Goal: Information Seeking & Learning: Learn about a topic

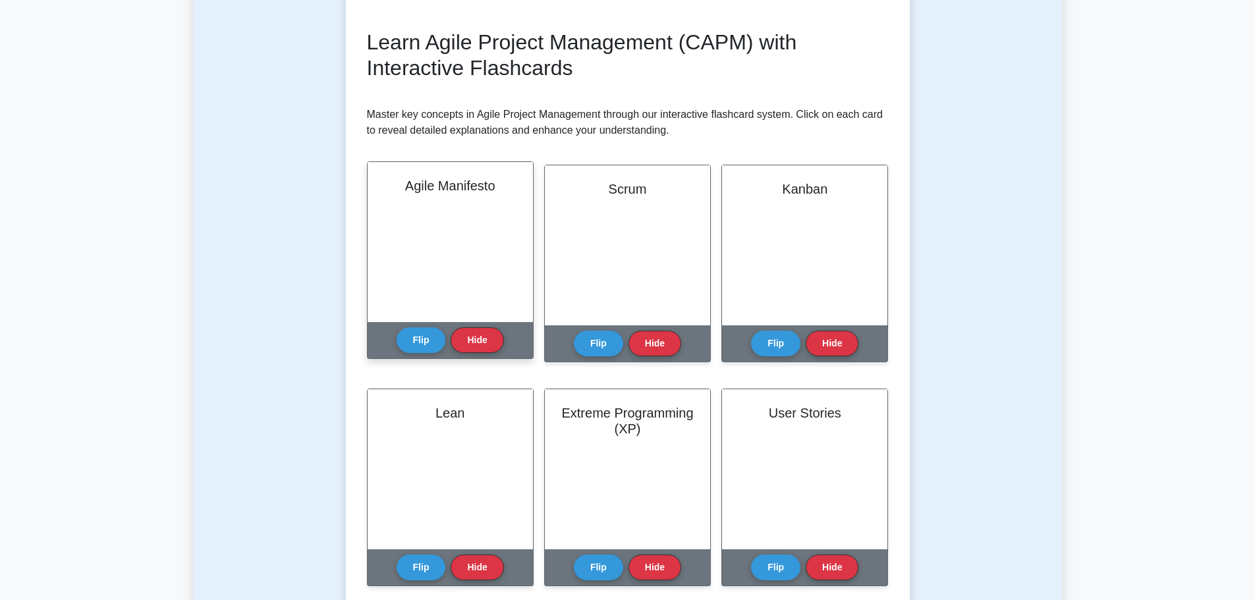
scroll to position [132, 0]
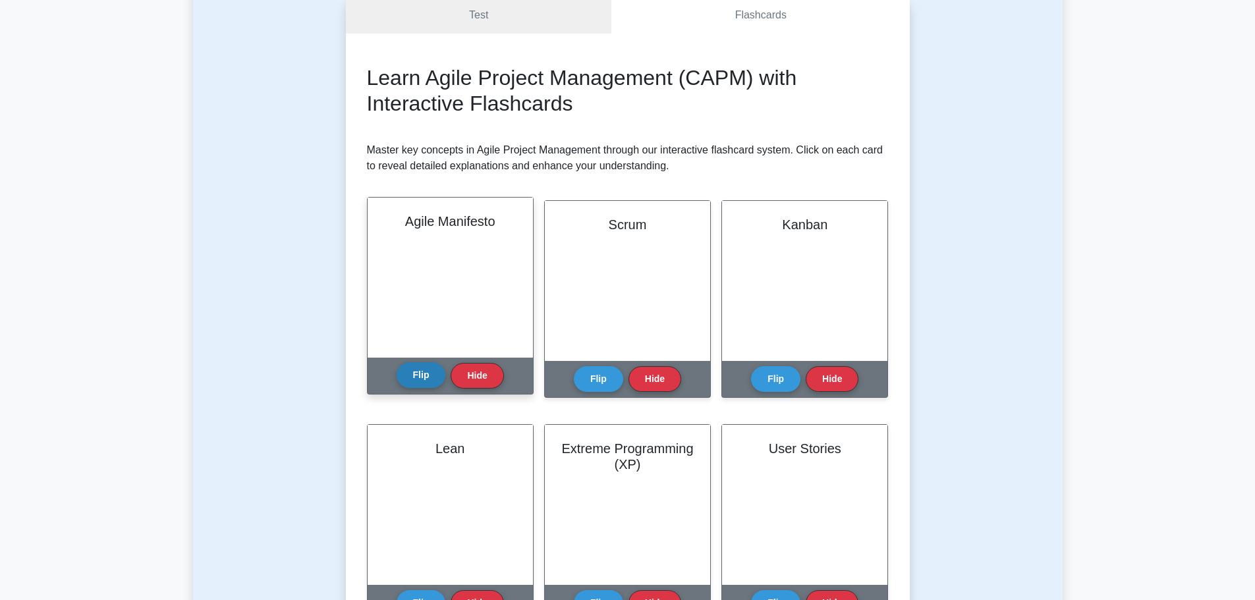
click at [412, 374] on button "Flip" at bounding box center [421, 375] width 49 height 26
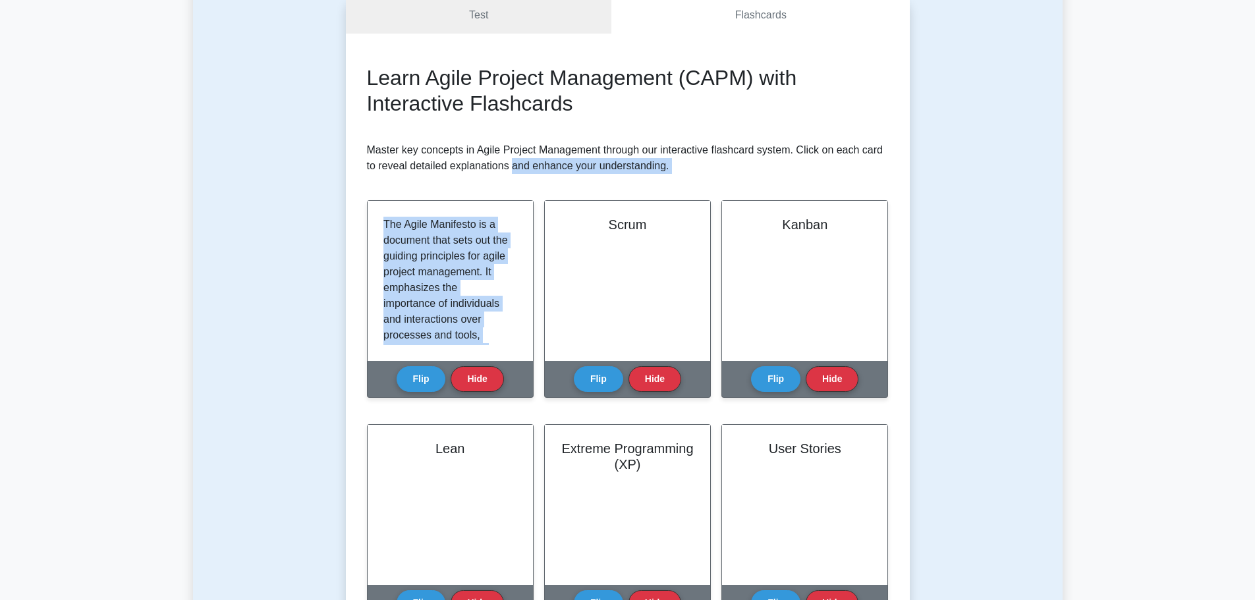
drag, startPoint x: 512, startPoint y: 169, endPoint x: 548, endPoint y: 191, distance: 42.3
click at [548, 191] on div "Learn Agile Project Management (CAPM) with Interactive Flashcards Master key co…" at bounding box center [628, 575] width 522 height 1020
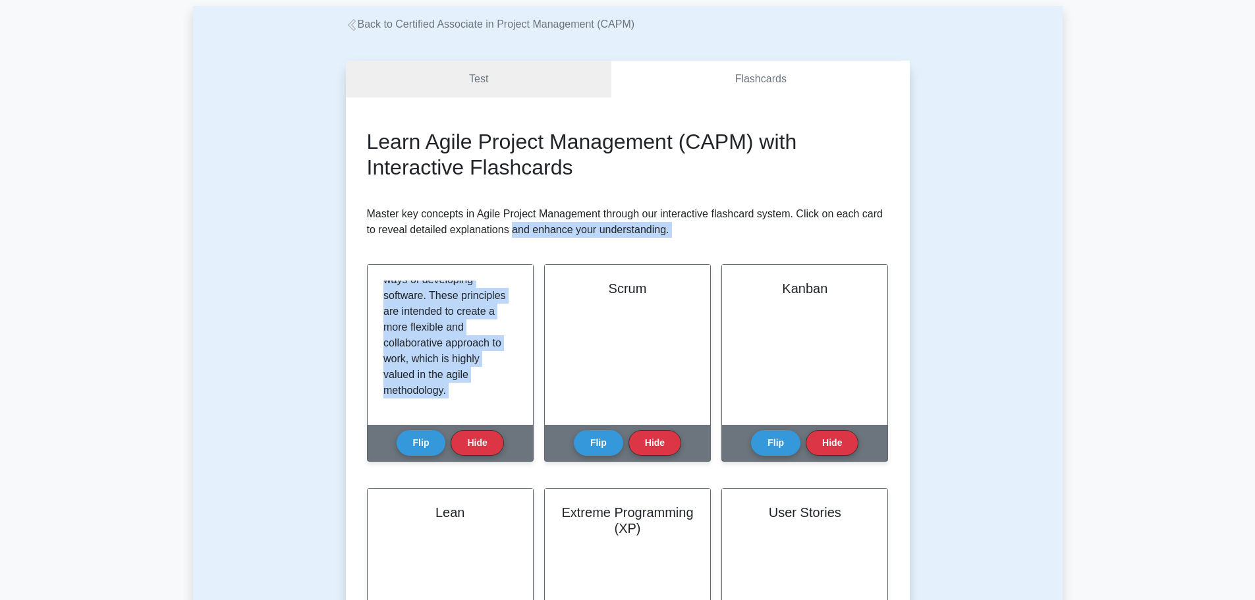
scroll to position [66, 0]
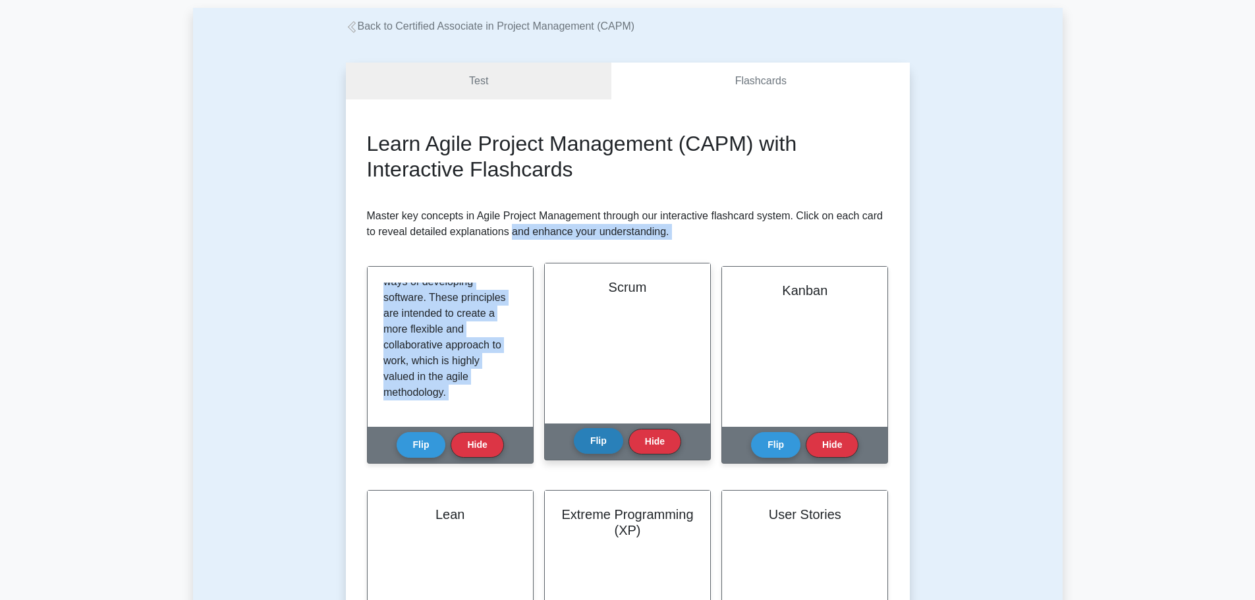
click at [602, 443] on button "Flip" at bounding box center [598, 441] width 49 height 26
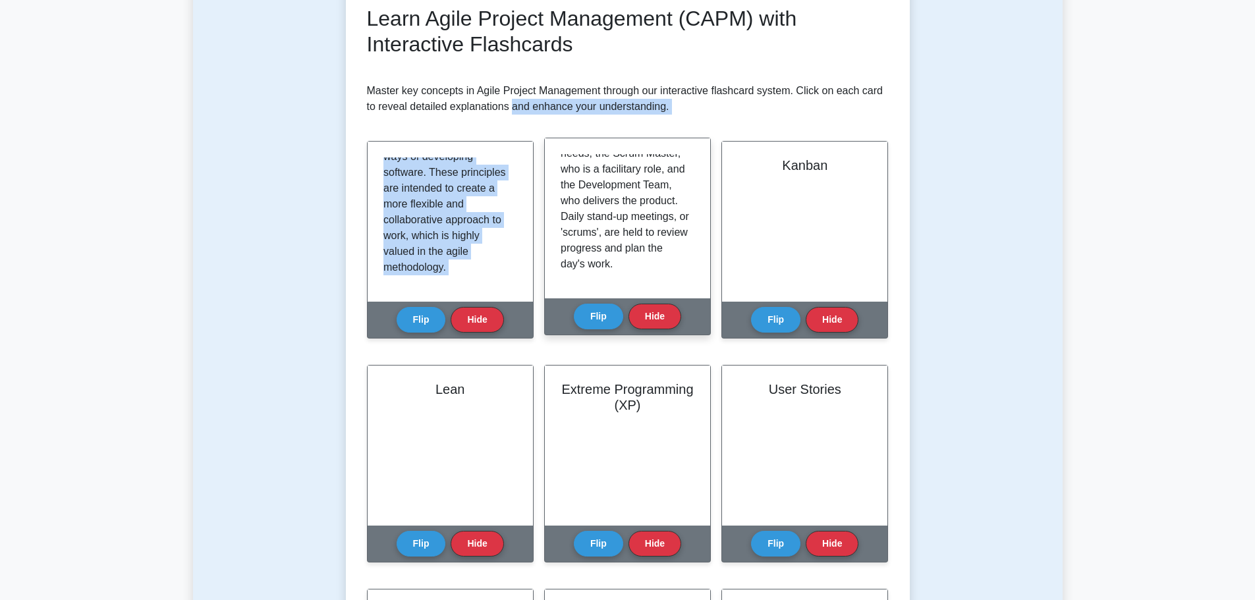
scroll to position [198, 0]
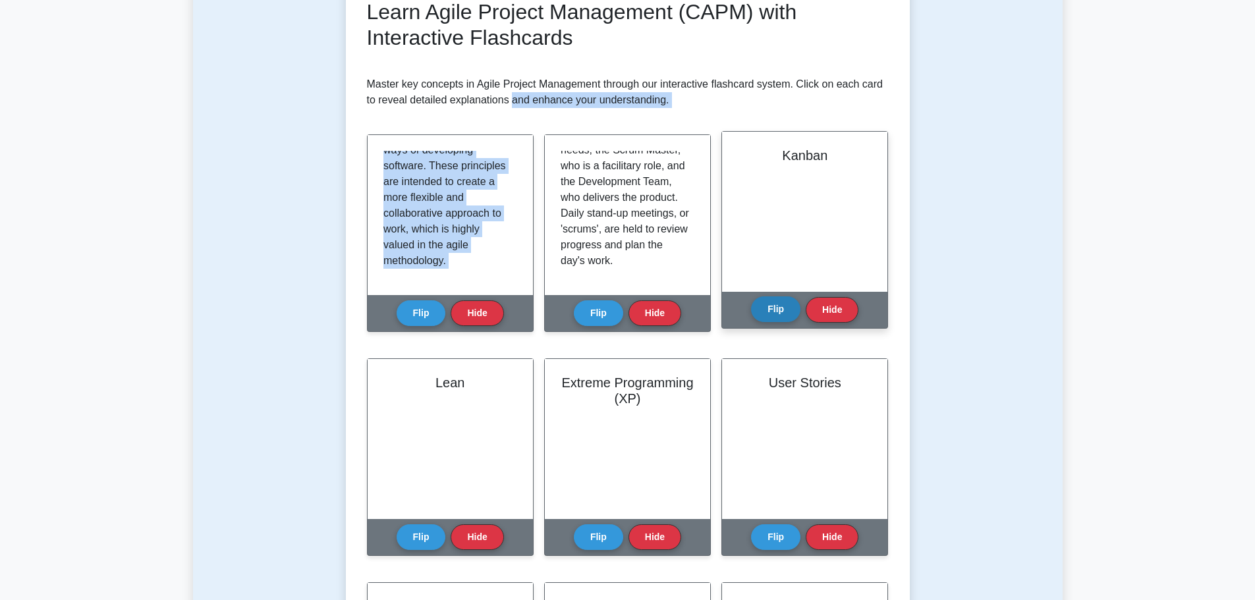
click at [785, 305] on button "Flip" at bounding box center [775, 309] width 49 height 26
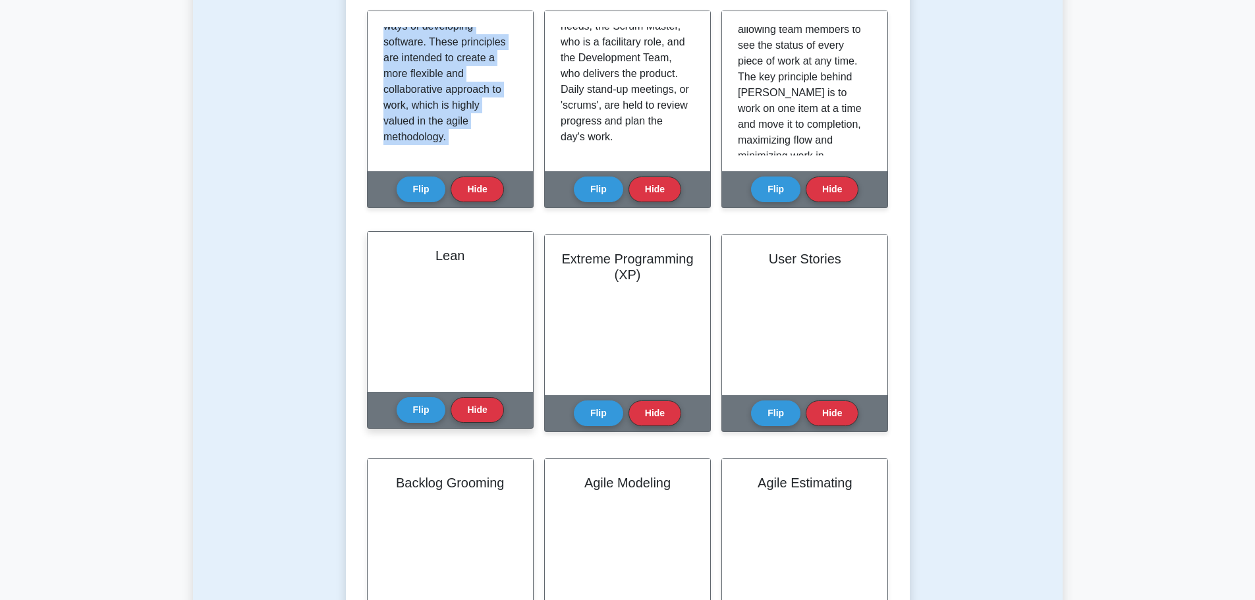
scroll to position [329, 0]
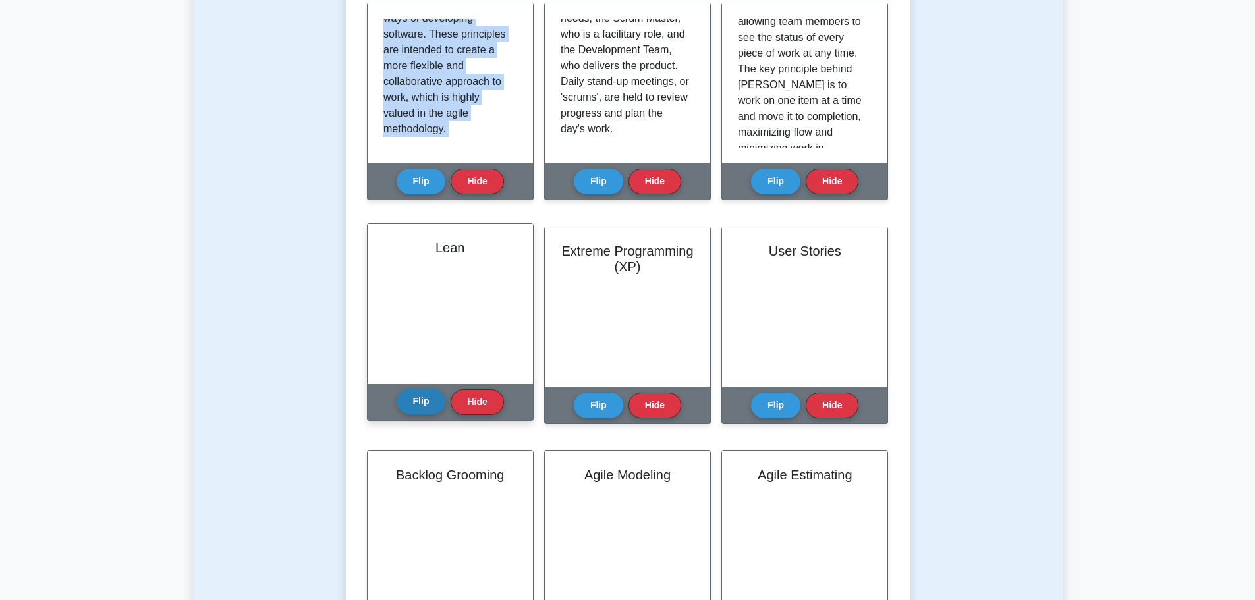
click at [414, 404] on button "Flip" at bounding box center [421, 402] width 49 height 26
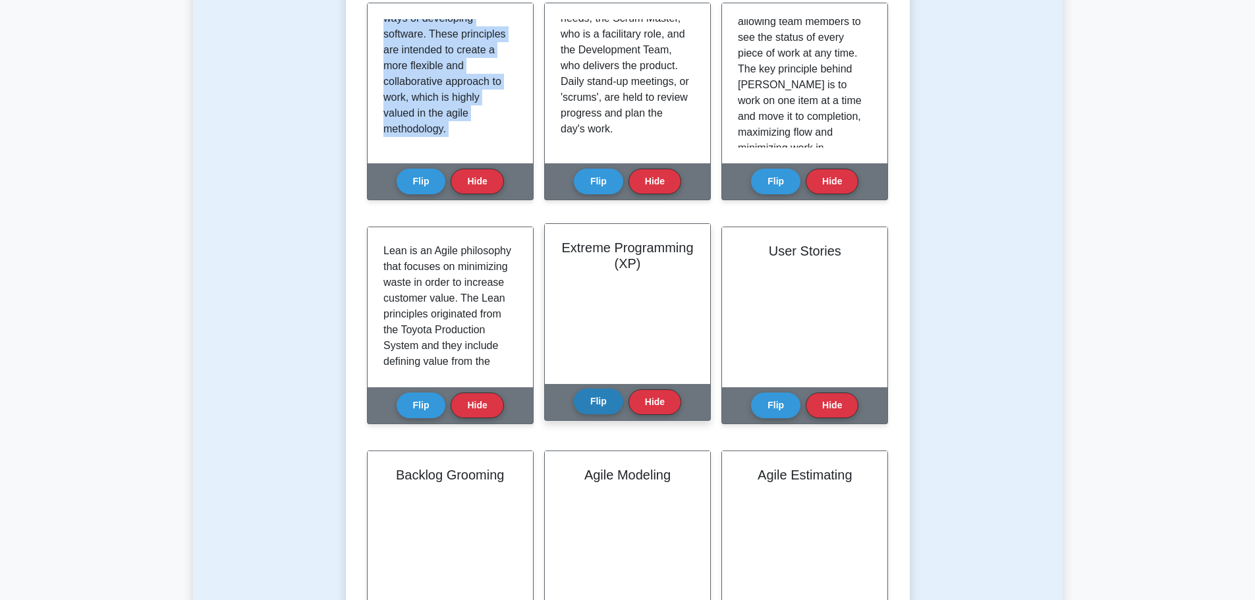
click at [584, 399] on button "Flip" at bounding box center [598, 402] width 49 height 26
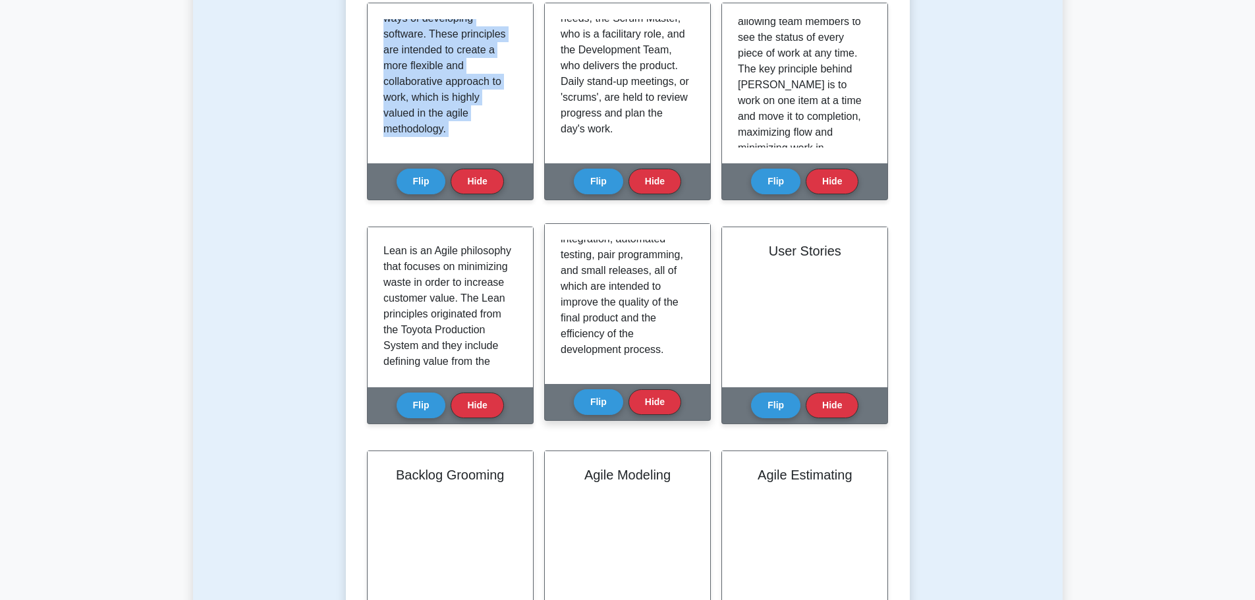
scroll to position [230, 0]
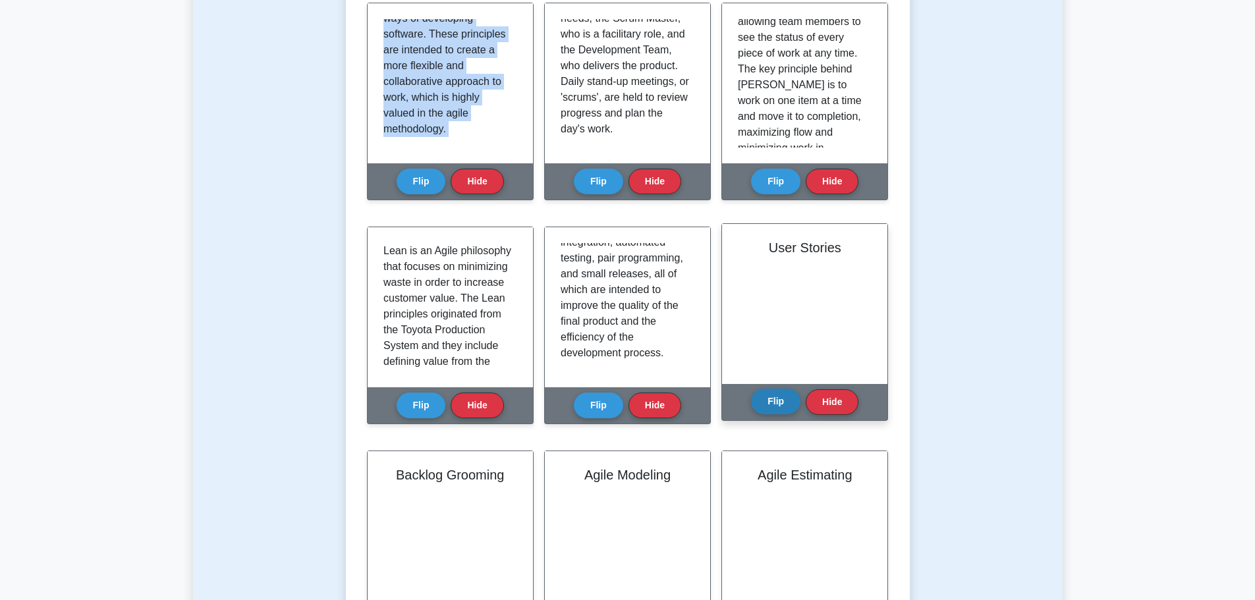
click at [772, 400] on button "Flip" at bounding box center [775, 402] width 49 height 26
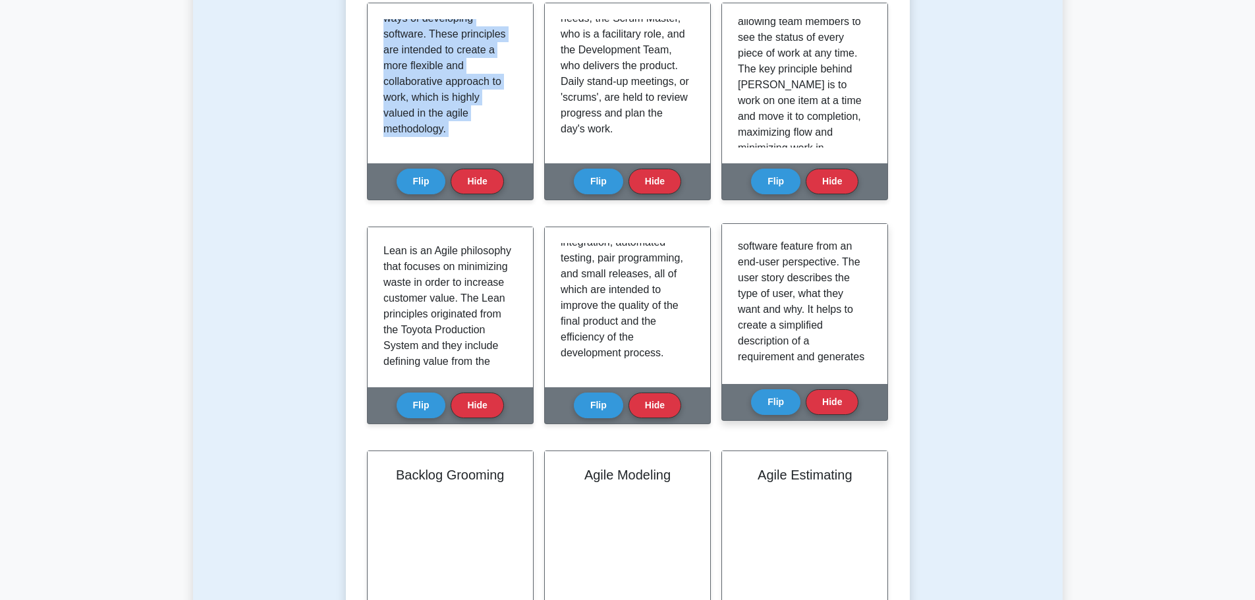
scroll to position [80, 0]
click at [773, 395] on button "Flip" at bounding box center [775, 402] width 49 height 26
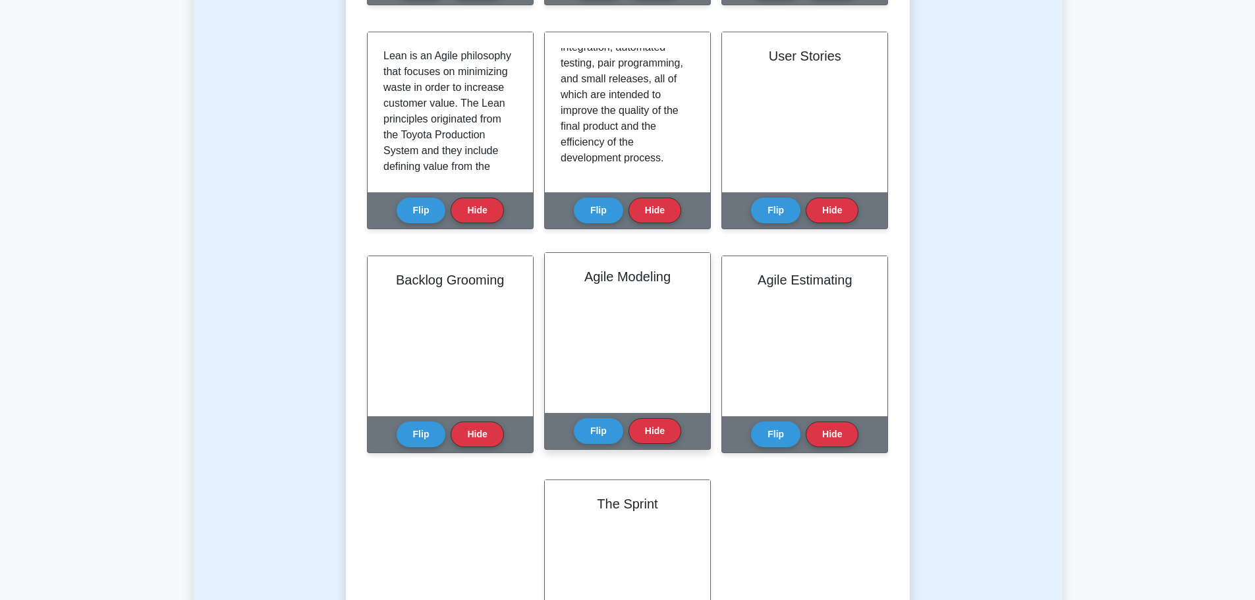
scroll to position [527, 0]
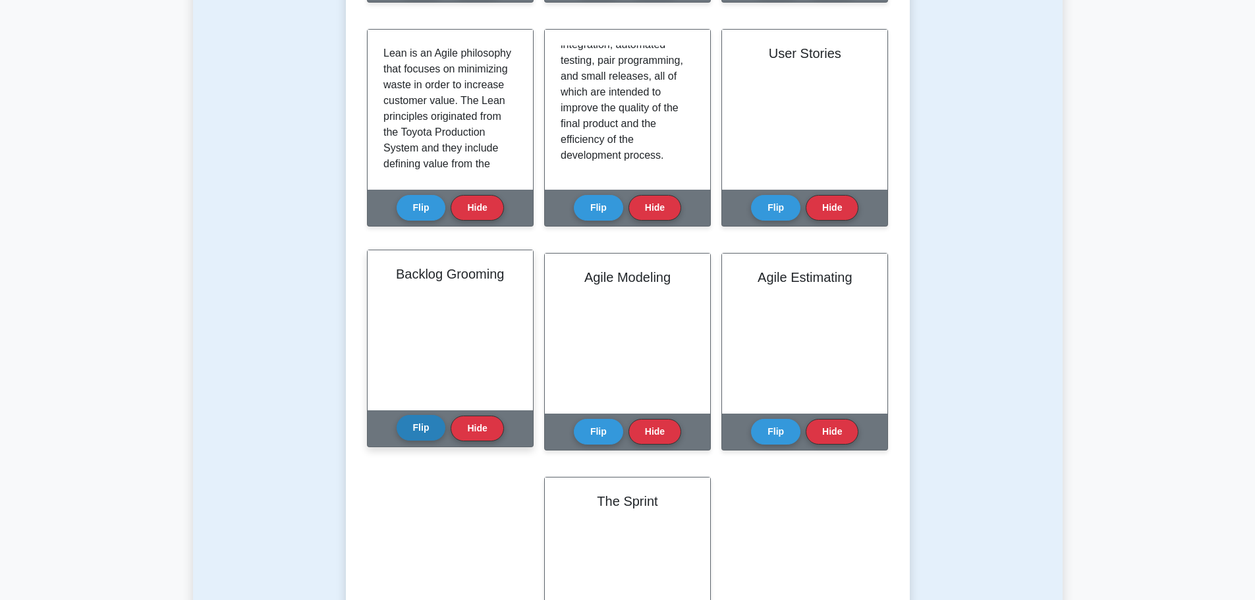
click at [415, 420] on button "Flip" at bounding box center [421, 428] width 49 height 26
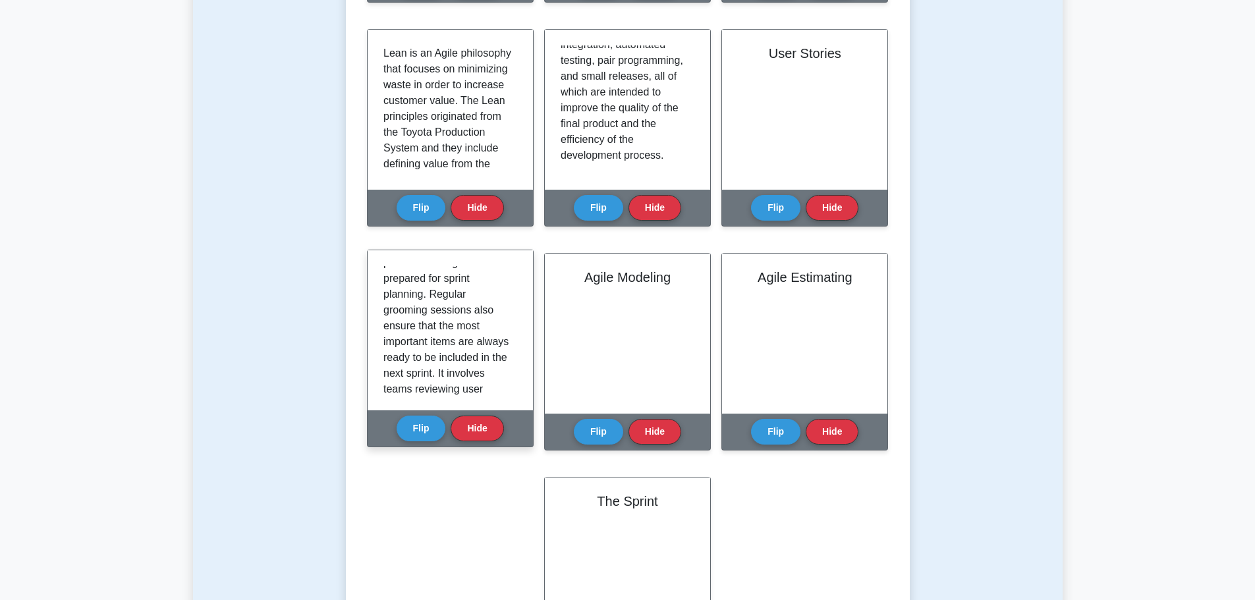
scroll to position [130, 0]
click at [424, 426] on button "Flip" at bounding box center [421, 428] width 49 height 26
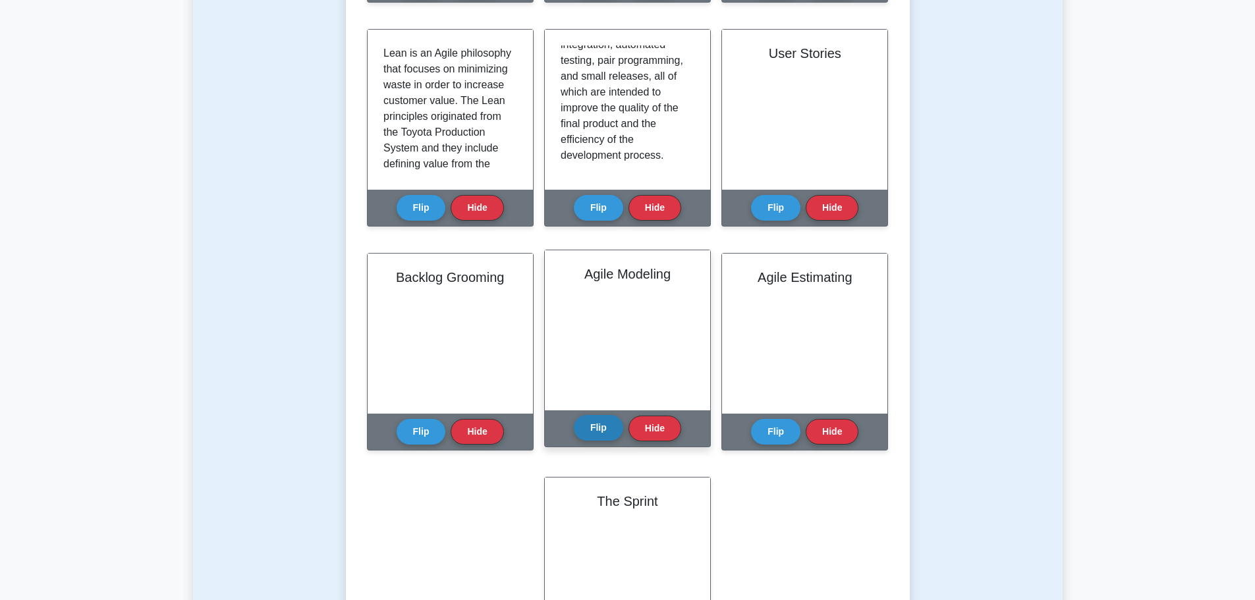
click at [599, 437] on button "Flip" at bounding box center [598, 428] width 49 height 26
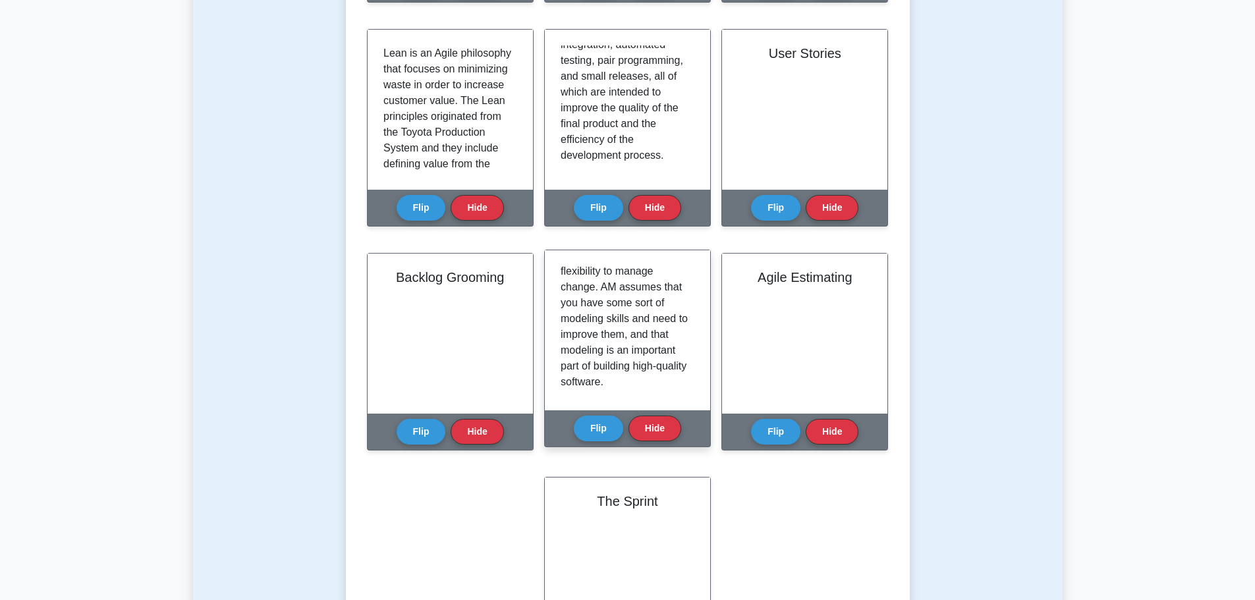
scroll to position [167, 0]
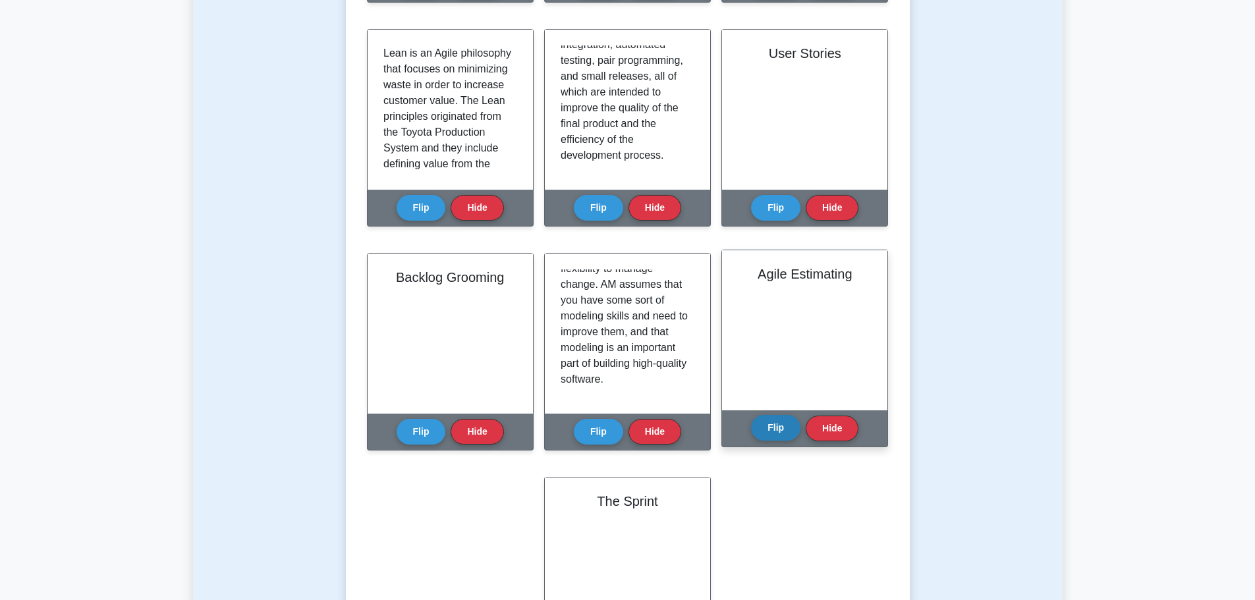
click at [768, 432] on button "Flip" at bounding box center [775, 428] width 49 height 26
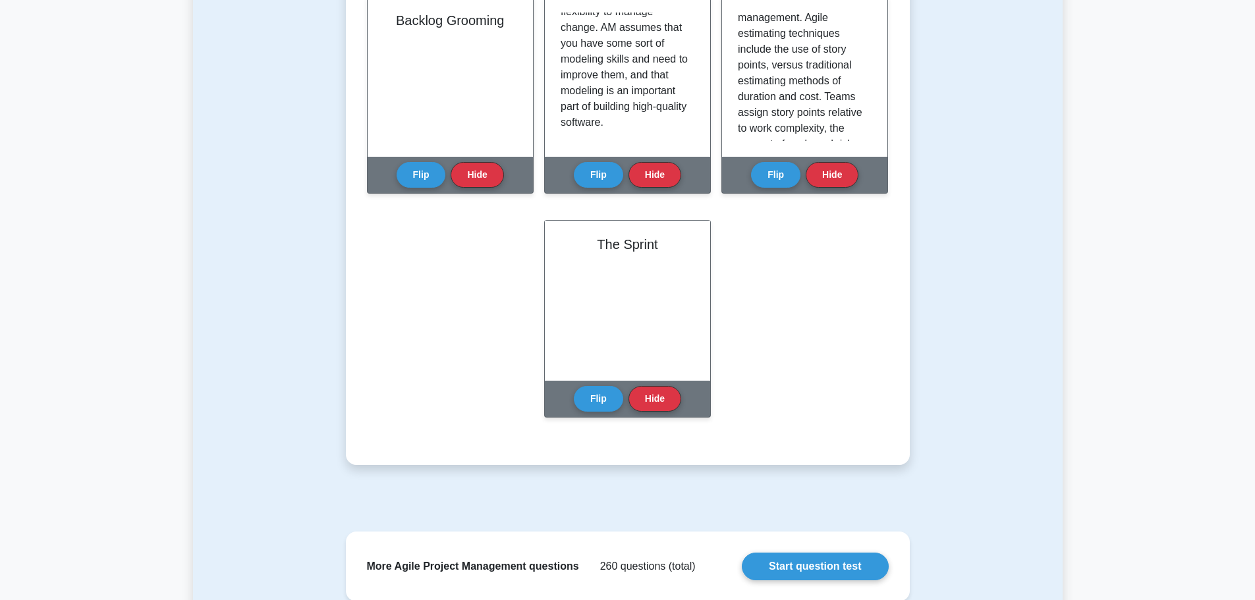
scroll to position [790, 0]
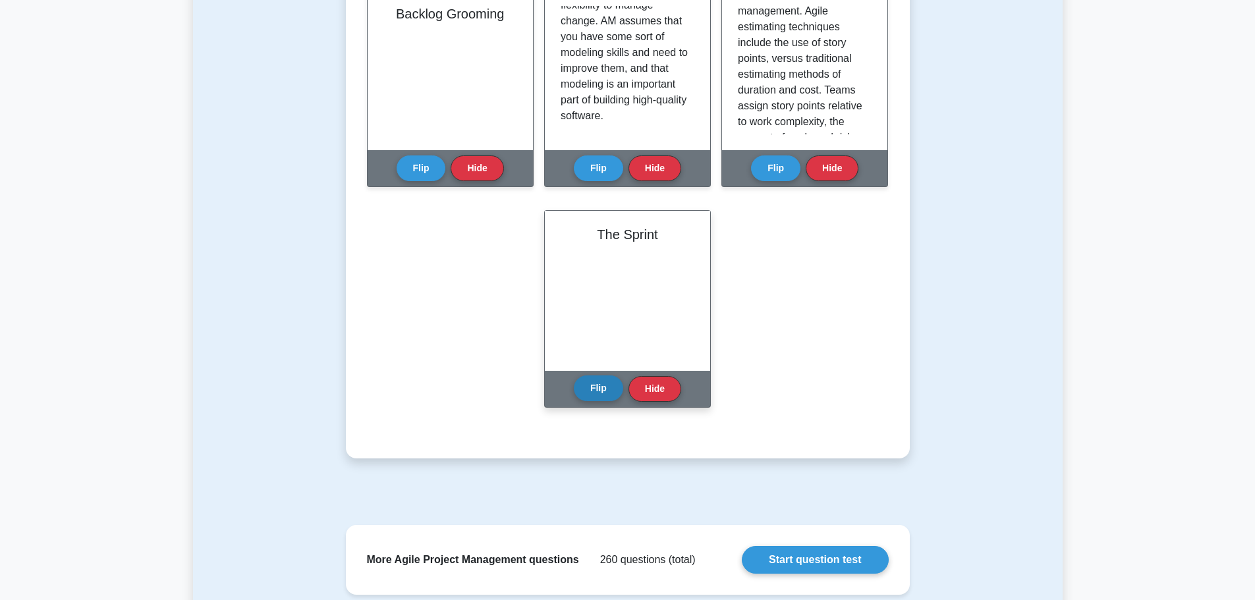
click at [594, 387] on button "Flip" at bounding box center [598, 388] width 49 height 26
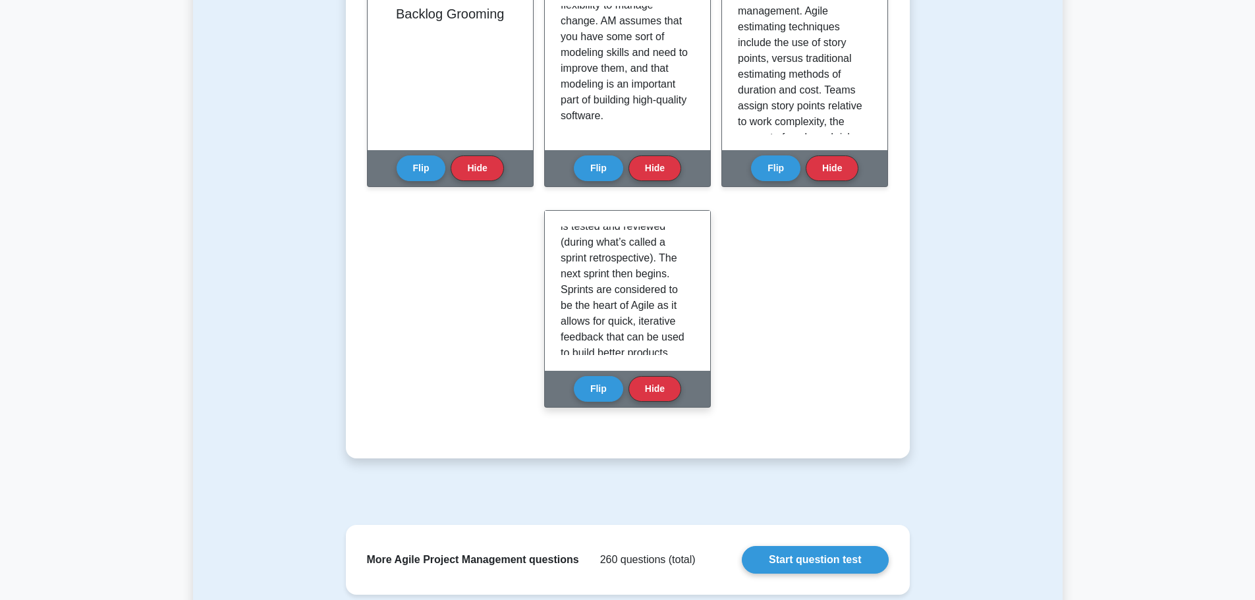
scroll to position [246, 0]
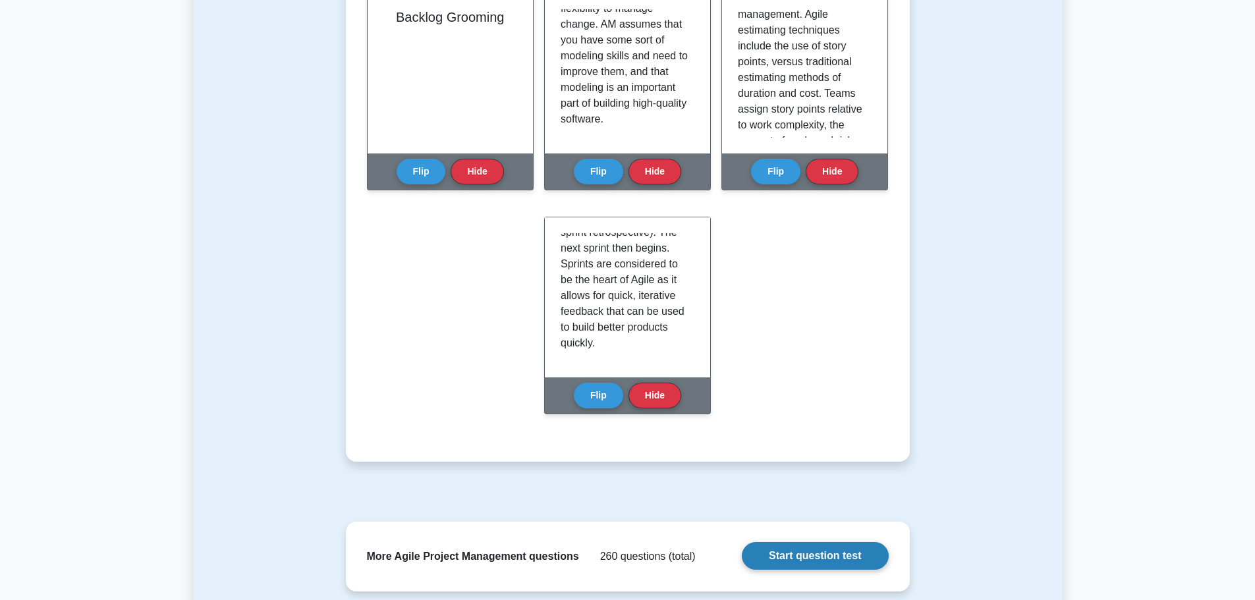
click at [825, 557] on link "Start question test" at bounding box center [815, 556] width 146 height 28
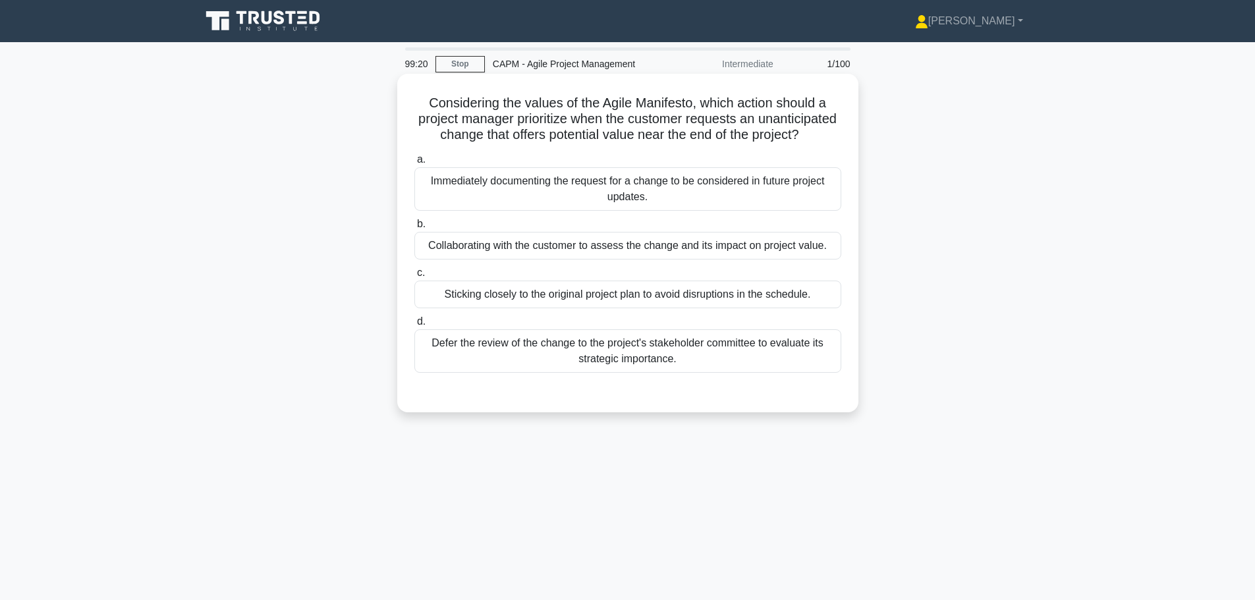
click at [642, 369] on div "Defer the review of the change to the project's stakeholder committee to evalua…" at bounding box center [627, 350] width 427 height 43
click at [414, 326] on input "d. Defer the review of the change to the project's stakeholder committee to eva…" at bounding box center [414, 322] width 0 height 9
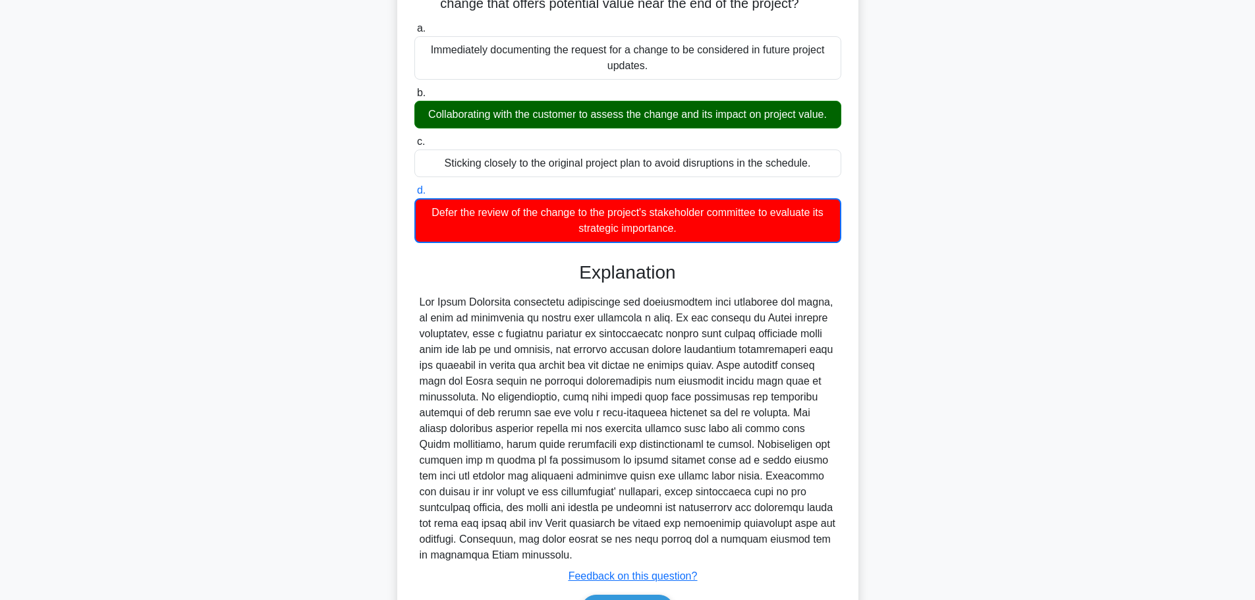
scroll to position [198, 0]
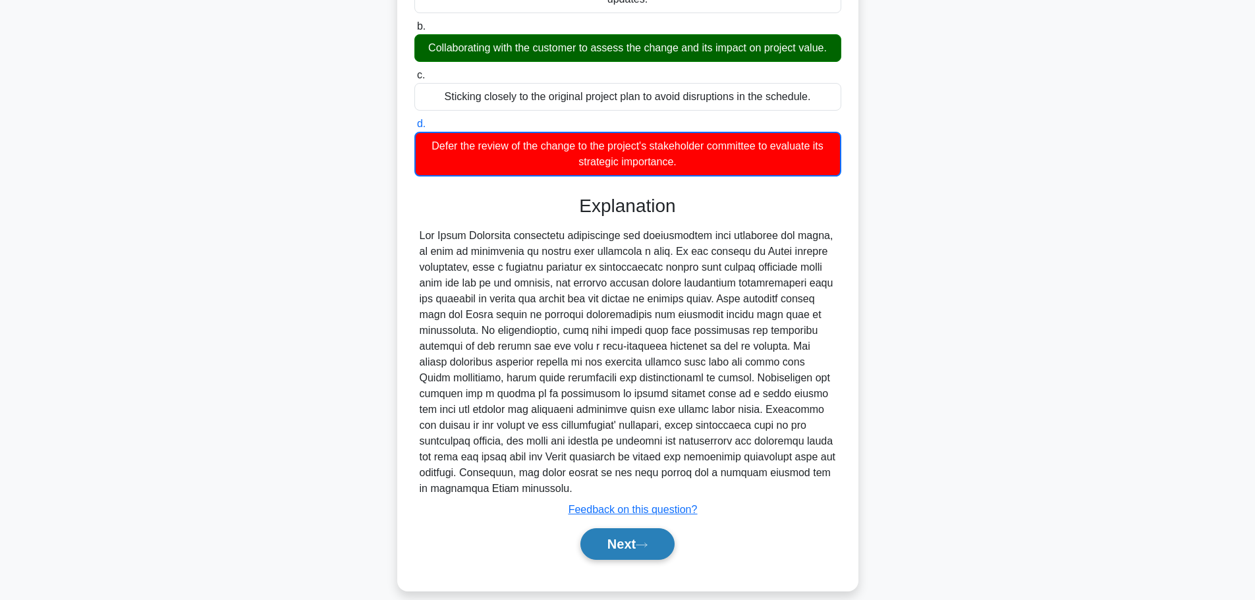
click at [621, 560] on button "Next" at bounding box center [627, 544] width 94 height 32
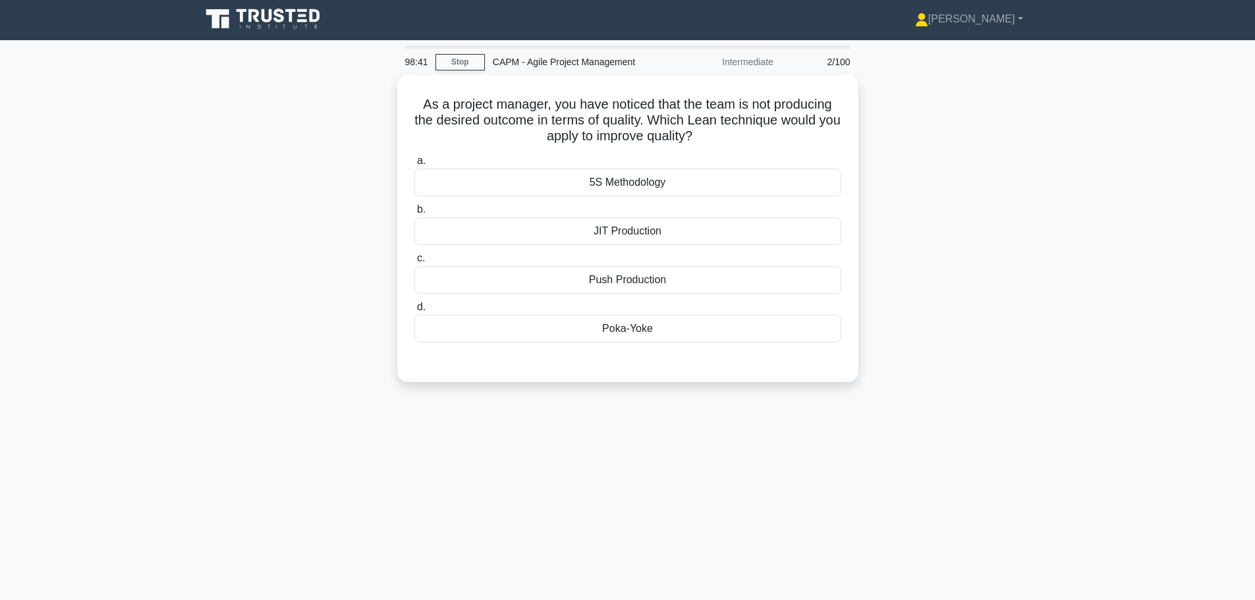
scroll to position [0, 0]
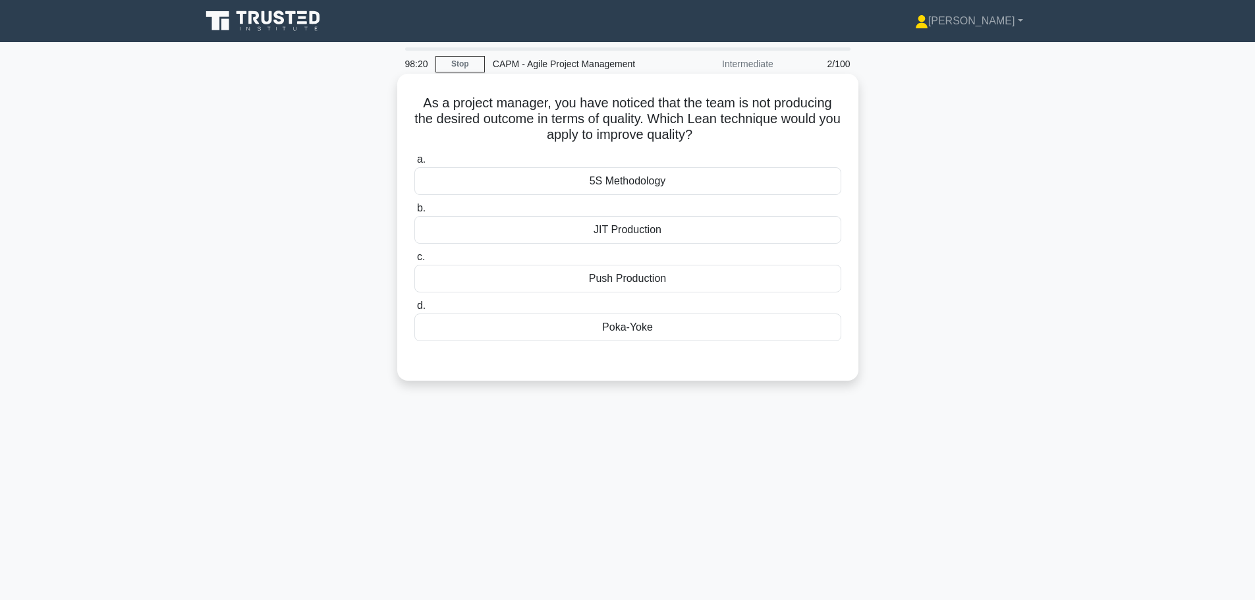
click at [710, 274] on div "Push Production" at bounding box center [627, 279] width 427 height 28
click at [414, 262] on input "c. Push Production" at bounding box center [414, 257] width 0 height 9
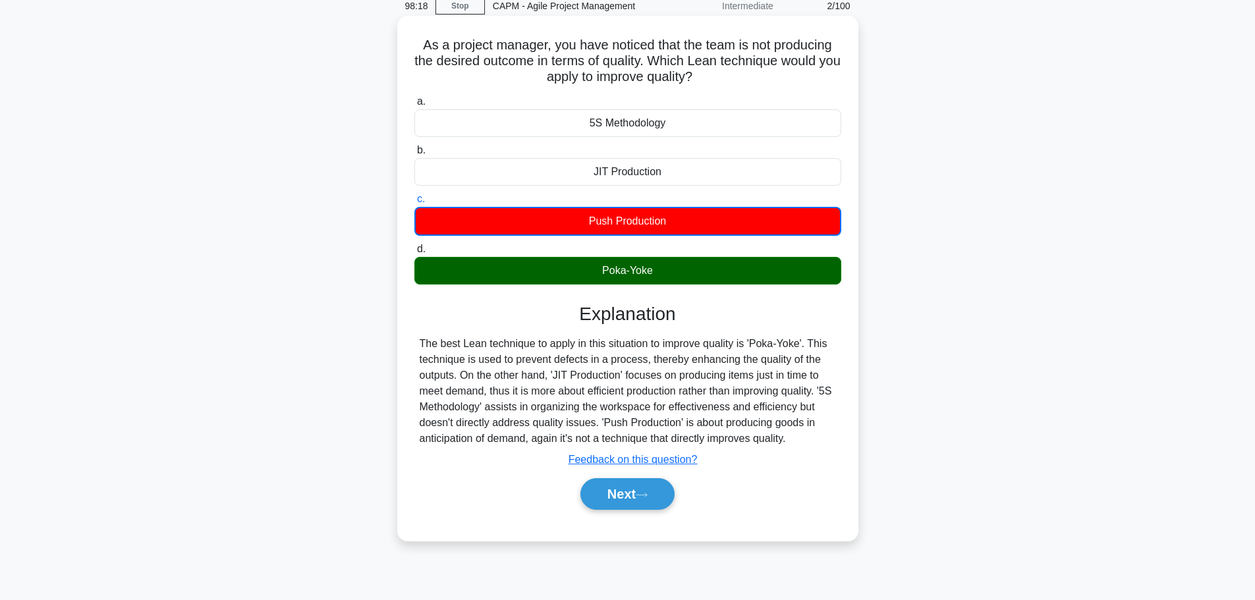
scroll to position [66, 0]
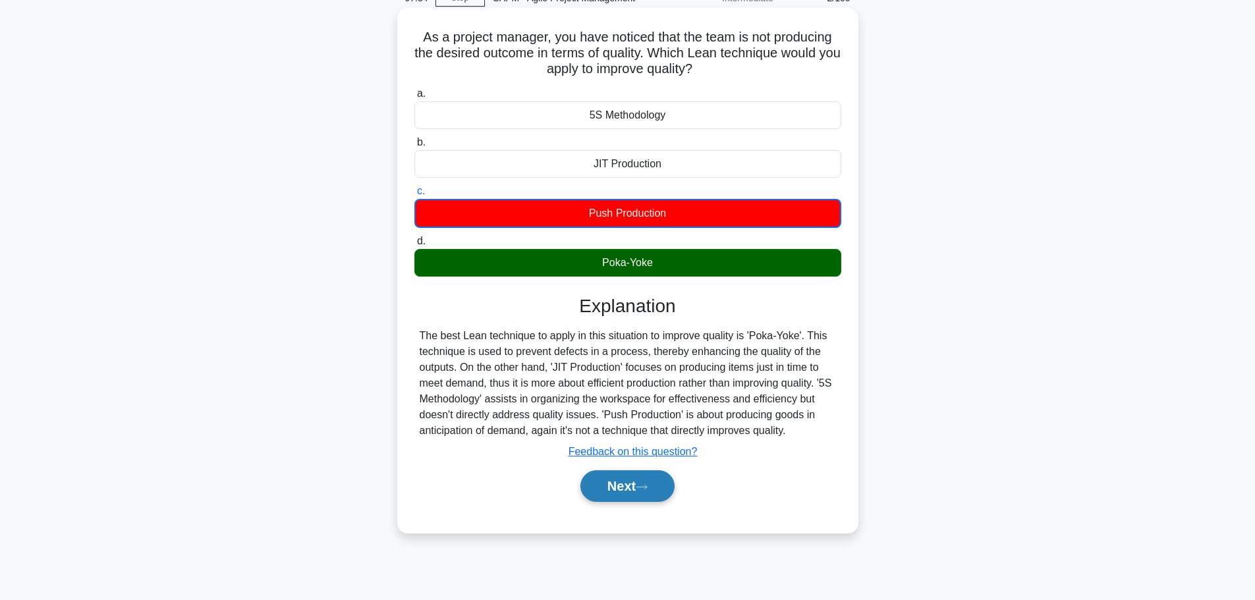
click at [617, 491] on button "Next" at bounding box center [627, 486] width 94 height 32
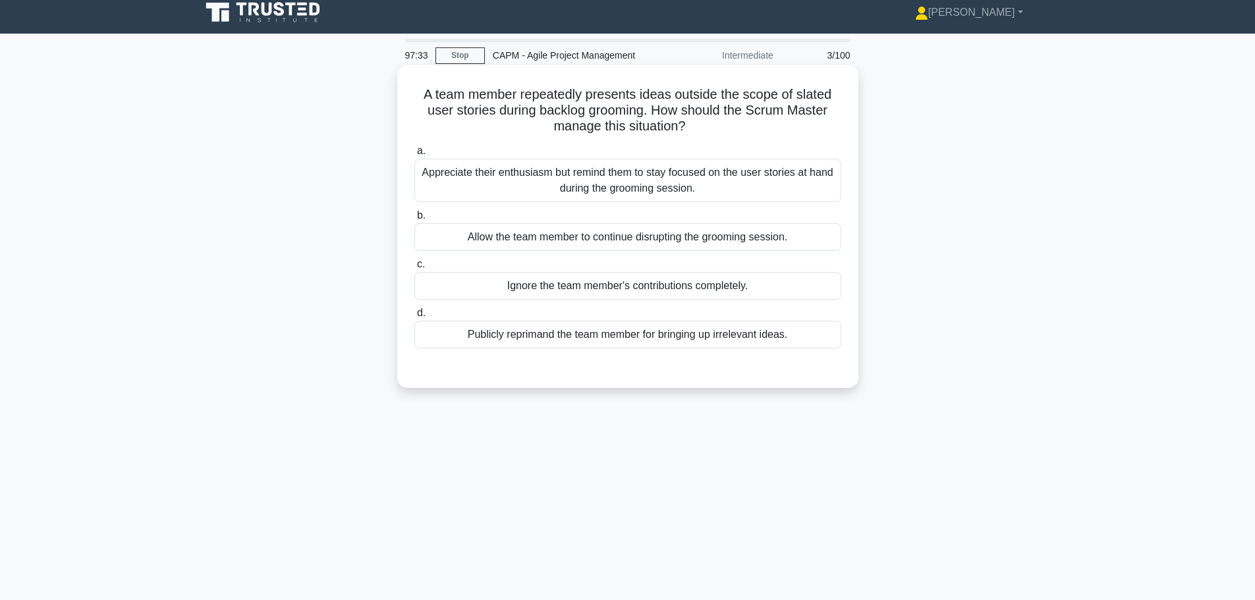
scroll to position [0, 0]
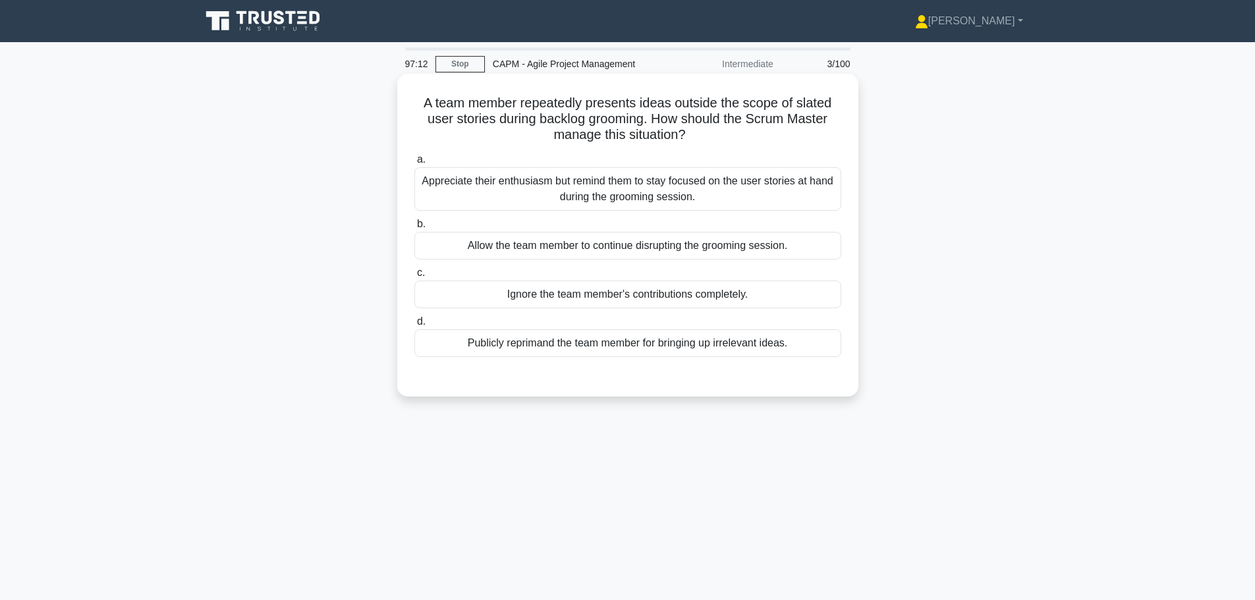
click at [711, 200] on div "Appreciate their enthusiasm but remind them to stay focused on the user stories…" at bounding box center [627, 188] width 427 height 43
click at [414, 164] on input "a. Appreciate their enthusiasm but remind them to stay focused on the user stor…" at bounding box center [414, 159] width 0 height 9
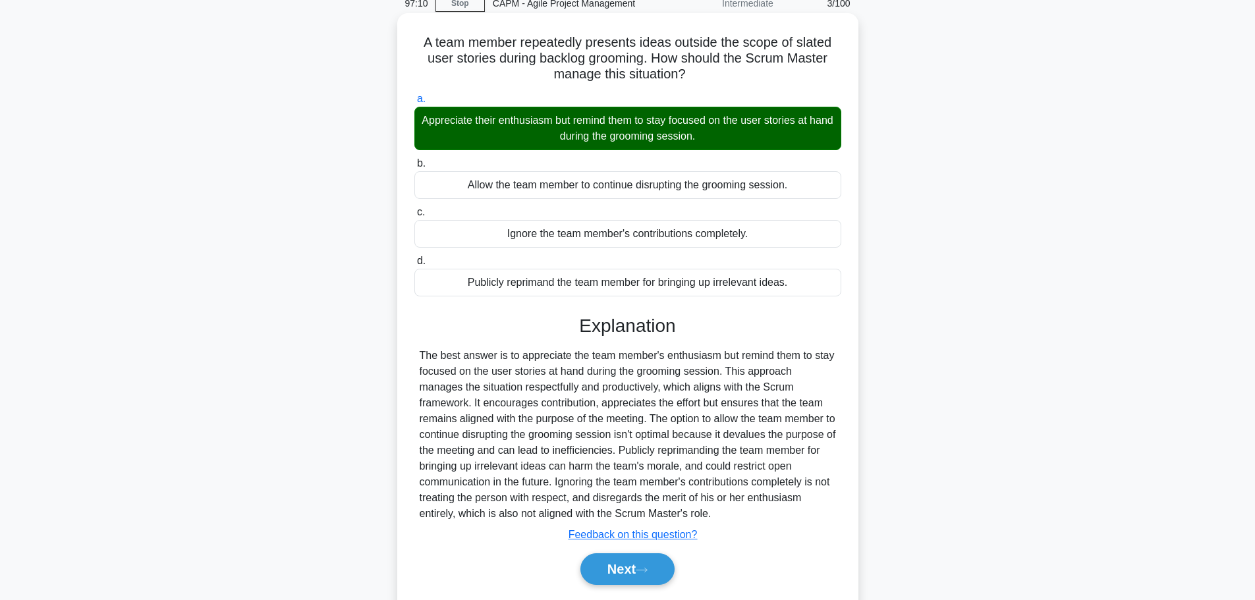
scroll to position [111, 0]
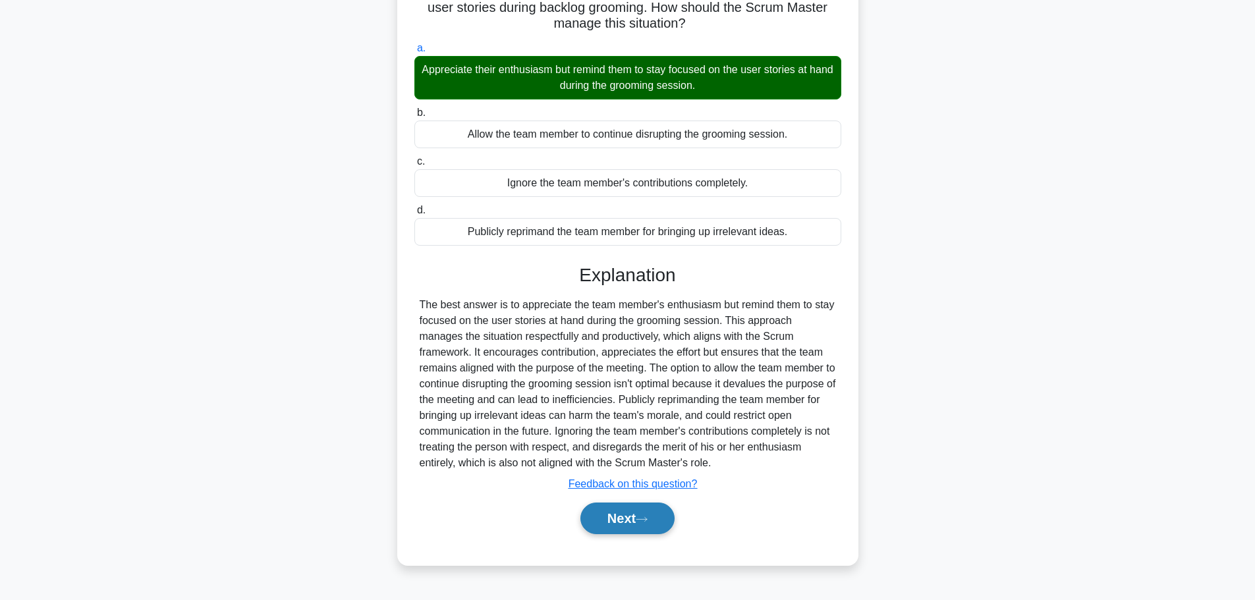
click at [629, 516] on button "Next" at bounding box center [627, 519] width 94 height 32
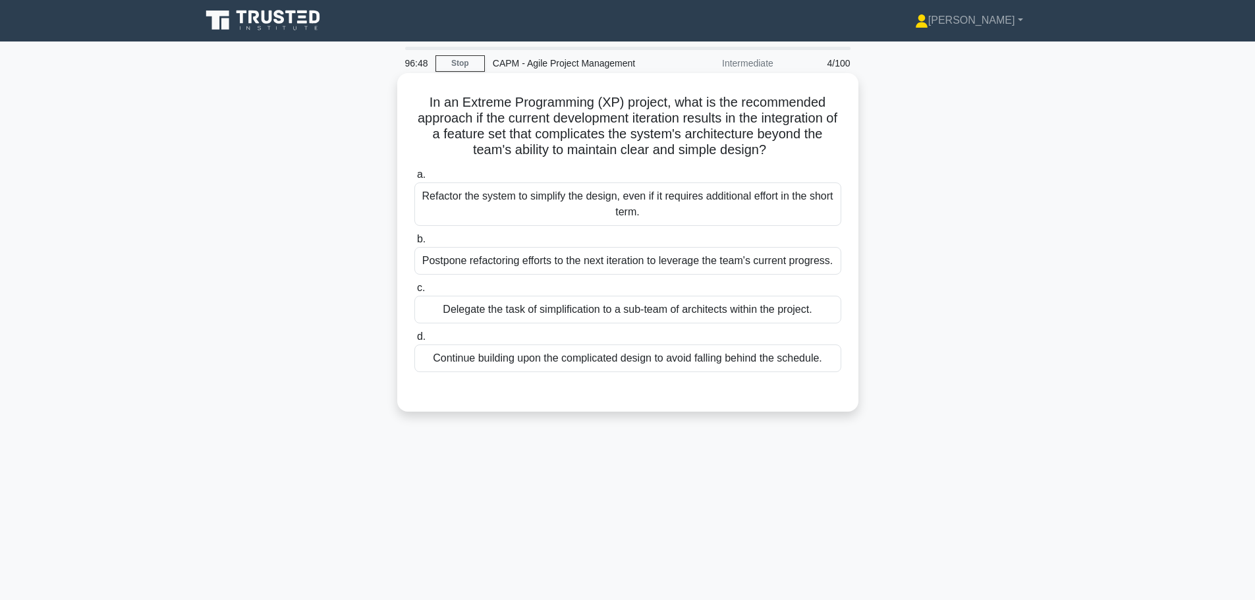
scroll to position [0, 0]
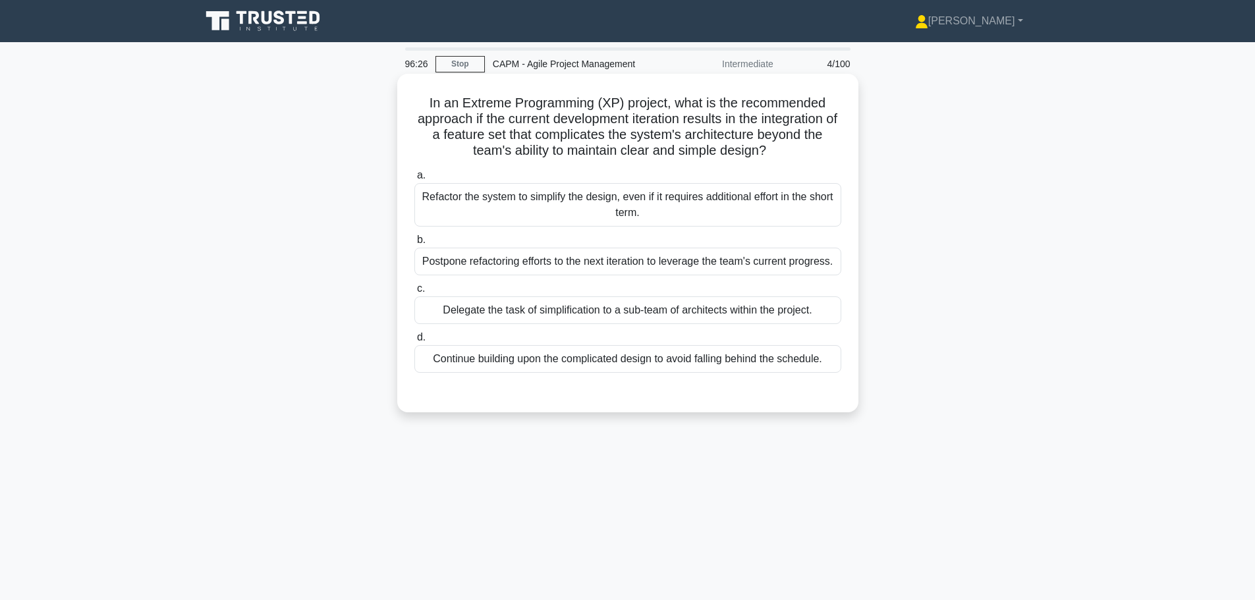
click at [507, 195] on div "Refactor the system to simplify the design, even if it requires additional effo…" at bounding box center [627, 204] width 427 height 43
click at [414, 180] on input "a. Refactor the system to simplify the design, even if it requires additional e…" at bounding box center [414, 175] width 0 height 9
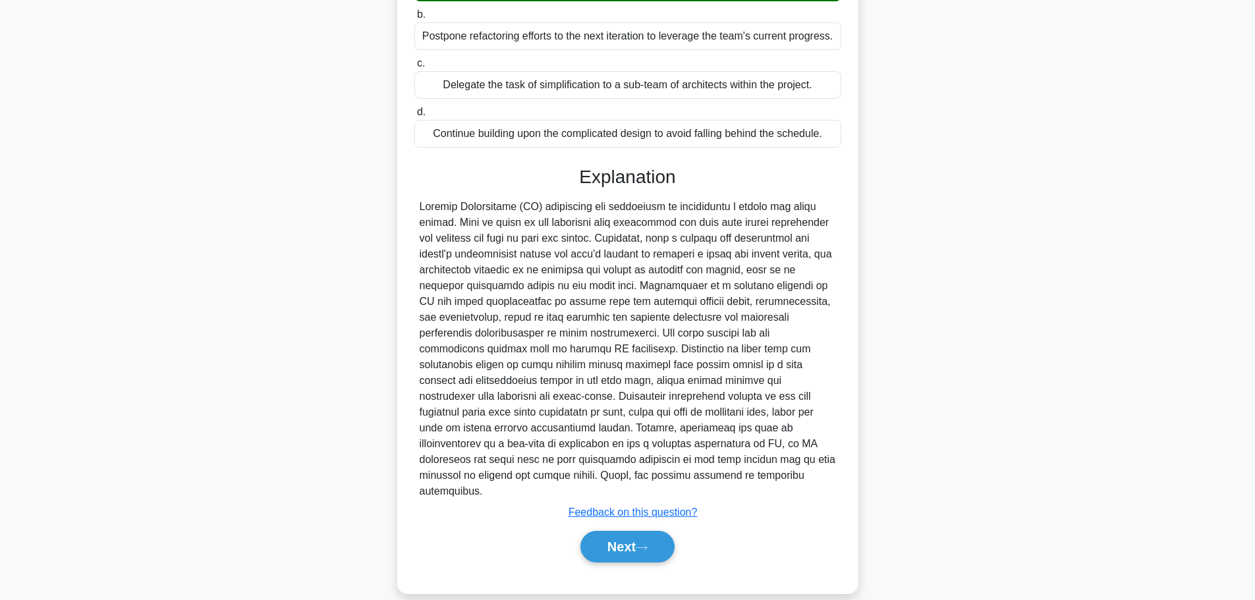
scroll to position [229, 0]
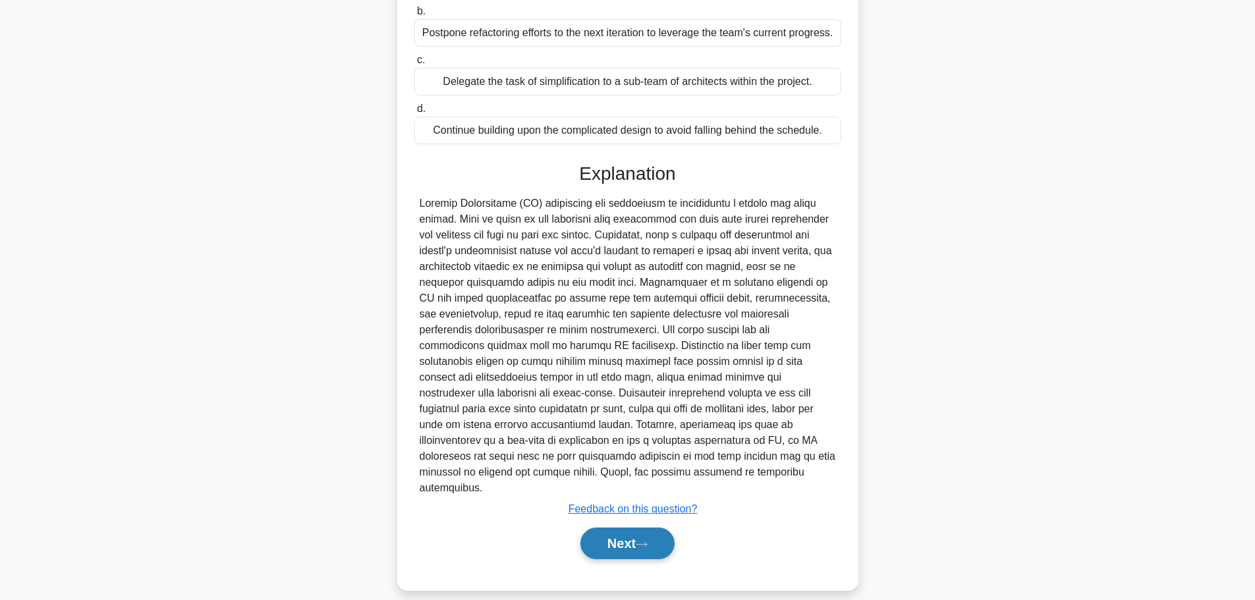
click at [654, 532] on button "Next" at bounding box center [627, 544] width 94 height 32
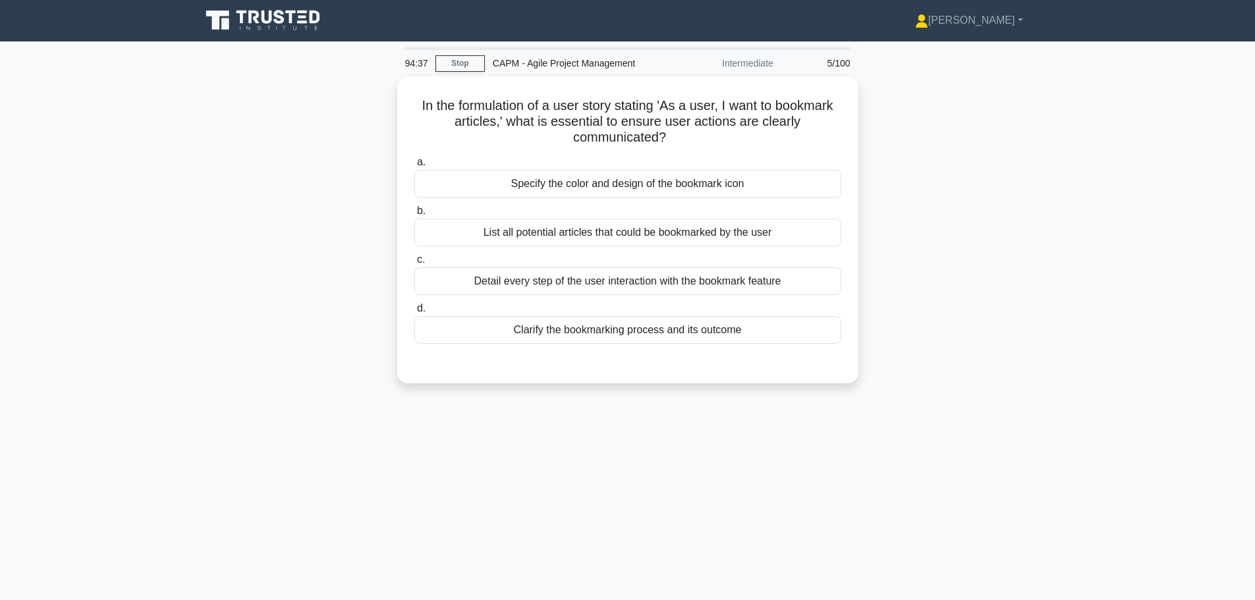
scroll to position [0, 0]
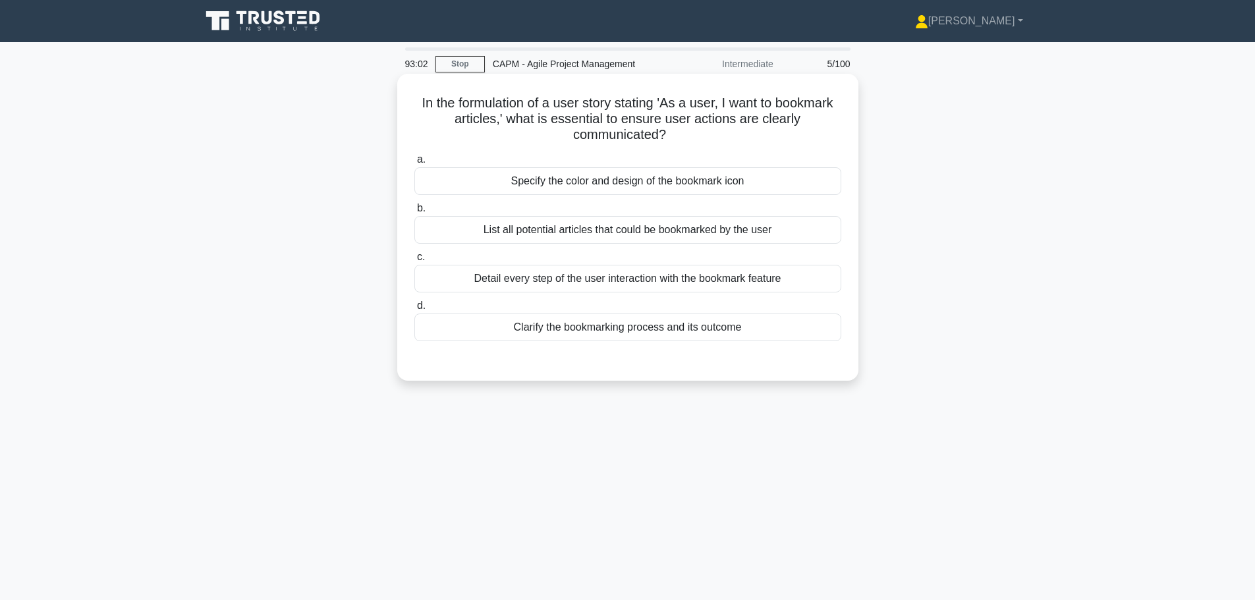
click at [584, 286] on div "Detail every step of the user interaction with the bookmark feature" at bounding box center [627, 279] width 427 height 28
click at [414, 262] on input "c. Detail every step of the user interaction with the bookmark feature" at bounding box center [414, 257] width 0 height 9
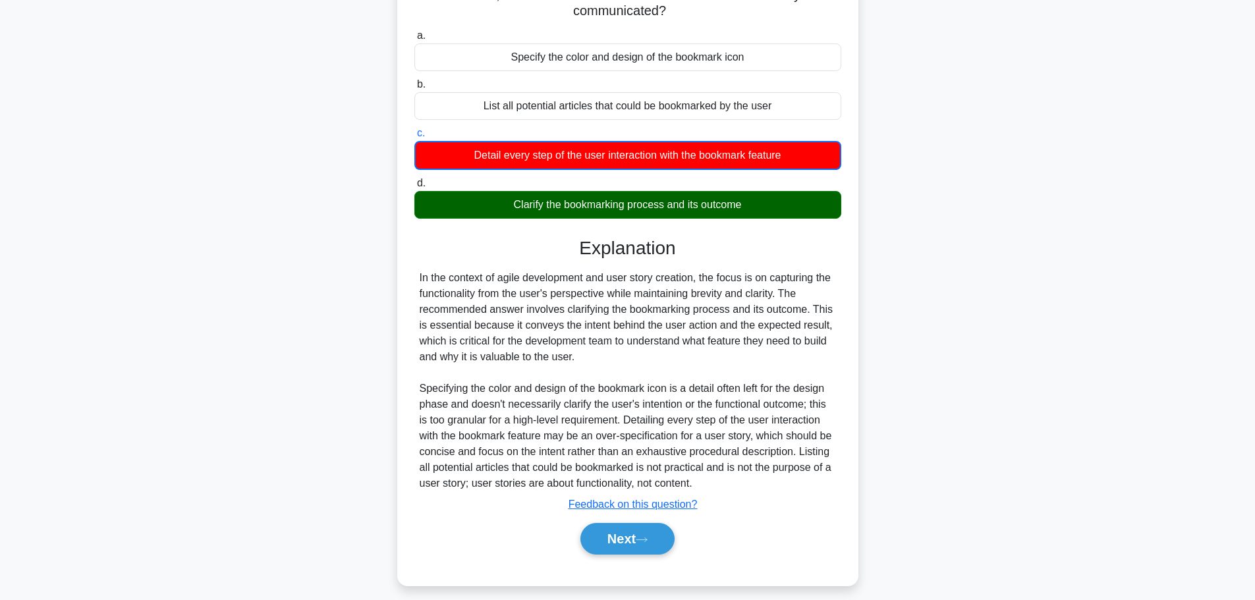
scroll to position [135, 0]
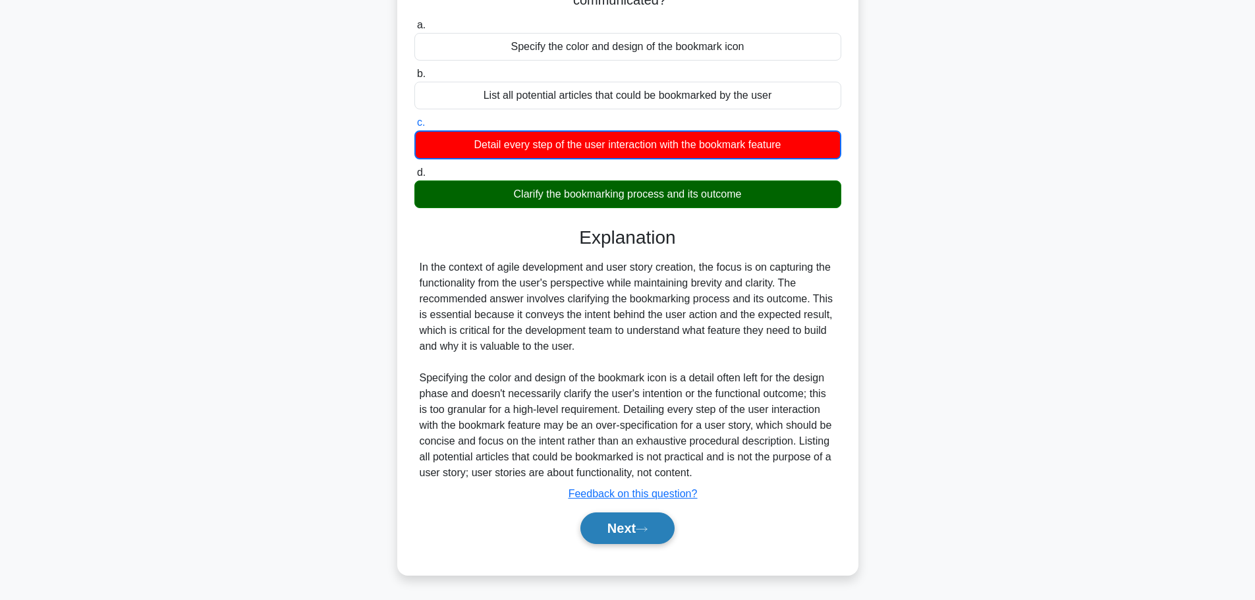
click at [646, 527] on icon at bounding box center [642, 529] width 12 height 7
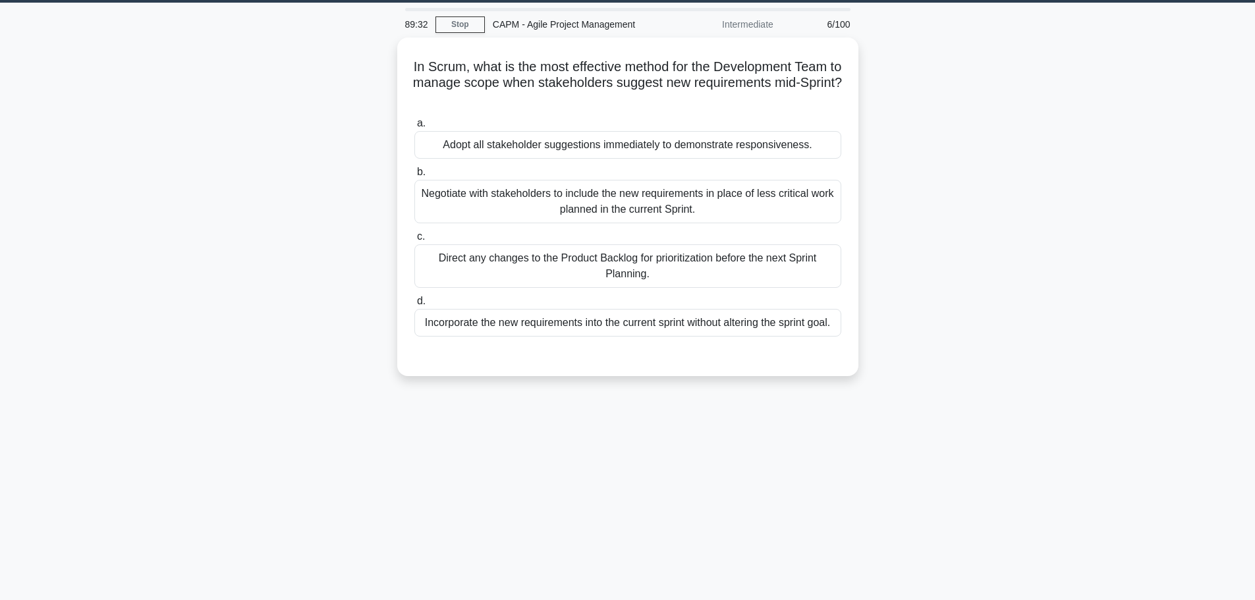
scroll to position [0, 0]
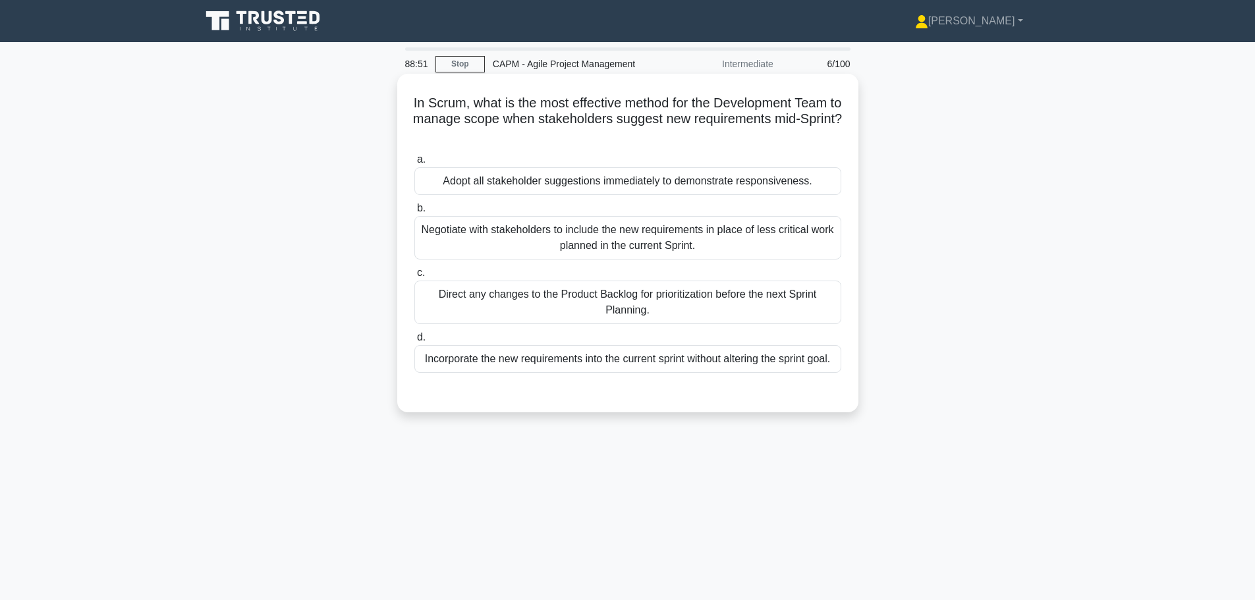
click at [632, 302] on div "Direct any changes to the Product Backlog for prioritization before the next Sp…" at bounding box center [627, 302] width 427 height 43
click at [414, 277] on input "c. Direct any changes to the Product Backlog for prioritization before the next…" at bounding box center [414, 273] width 0 height 9
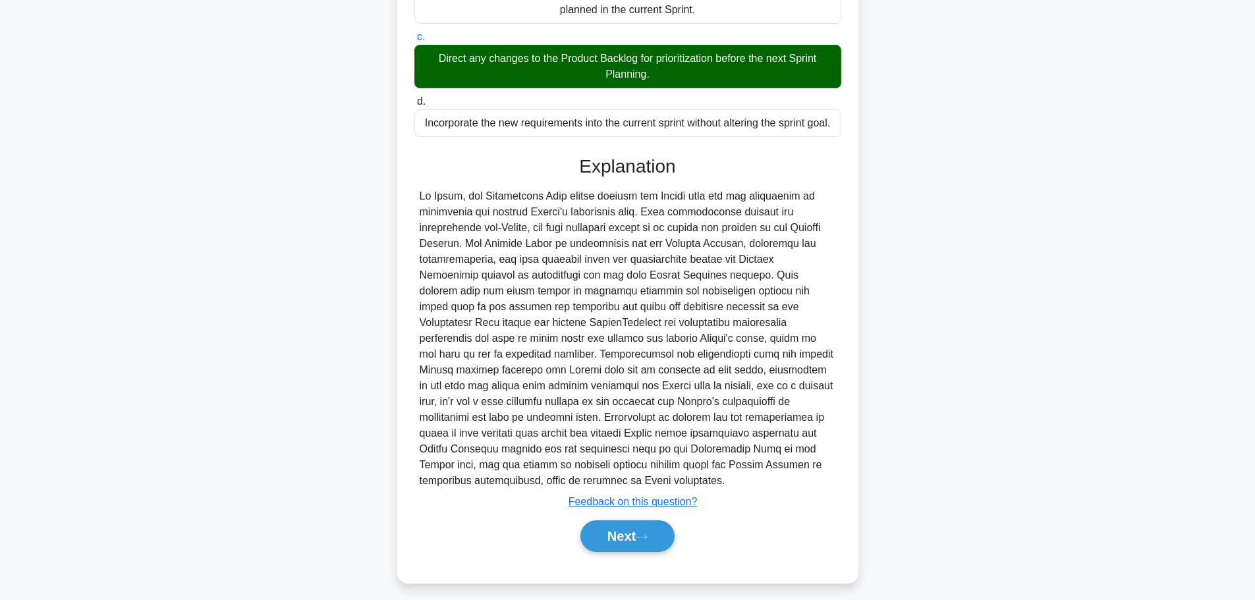
scroll to position [244, 0]
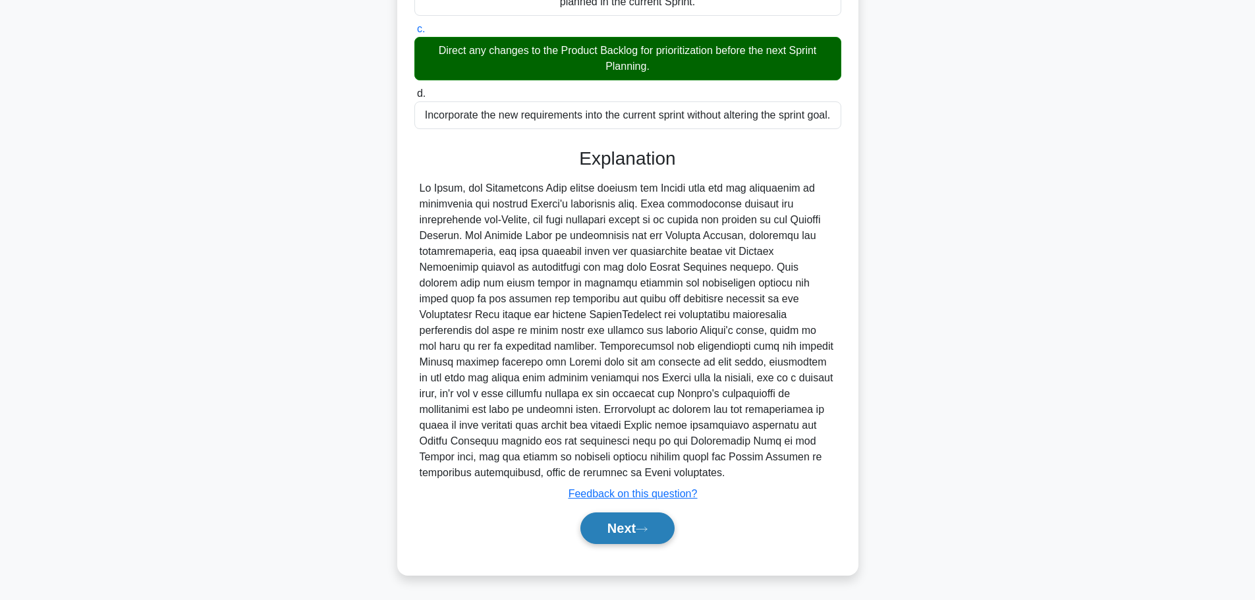
click at [635, 530] on button "Next" at bounding box center [627, 528] width 94 height 32
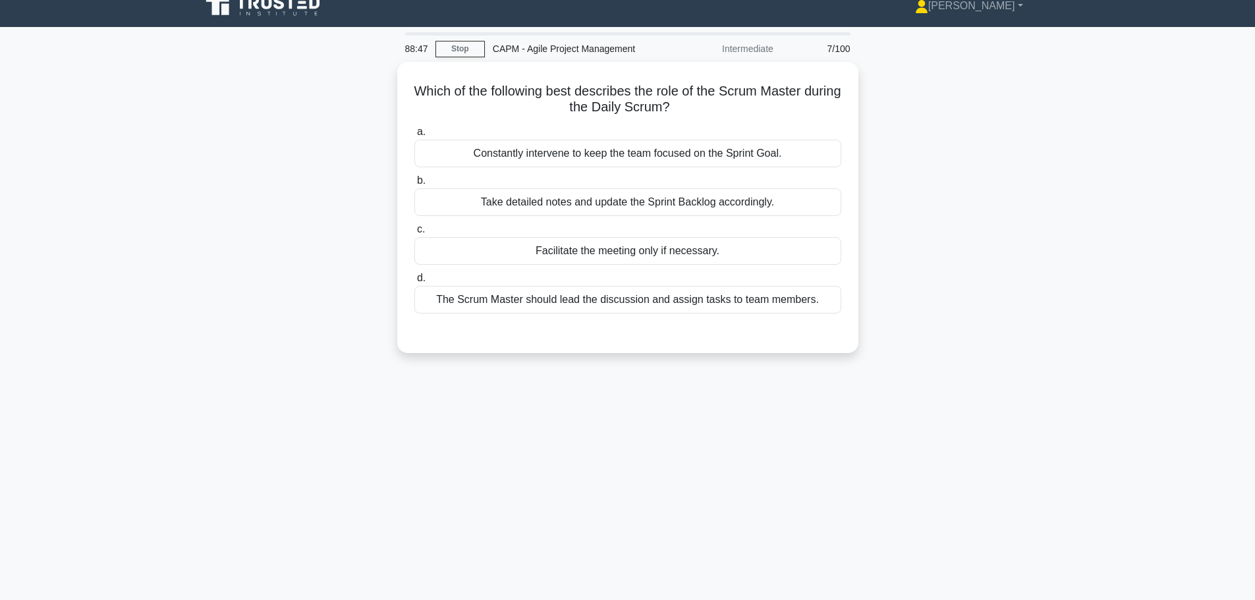
scroll to position [0, 0]
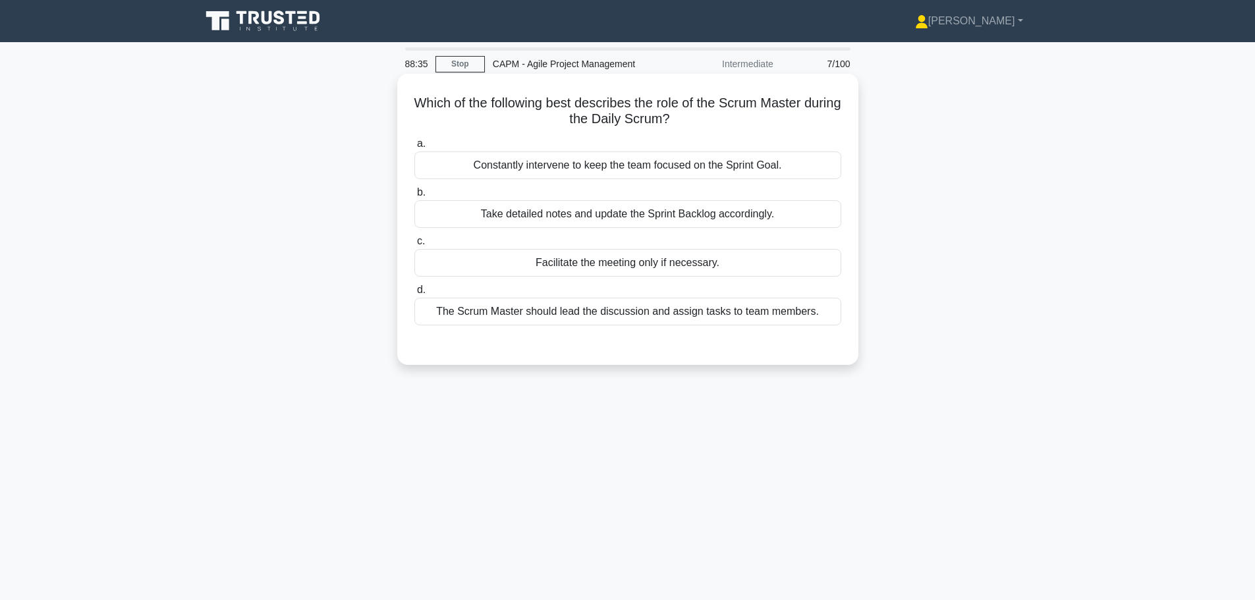
click at [664, 269] on div "Facilitate the meeting only if necessary." at bounding box center [627, 263] width 427 height 28
click at [414, 246] on input "c. Facilitate the meeting only if necessary." at bounding box center [414, 241] width 0 height 9
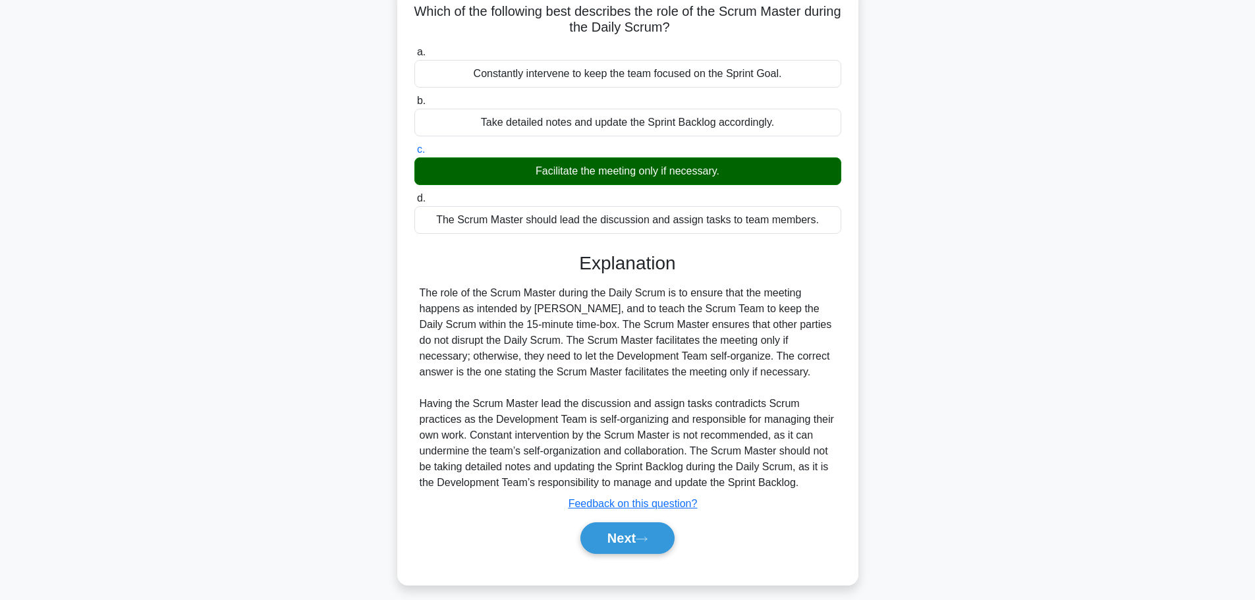
scroll to position [111, 0]
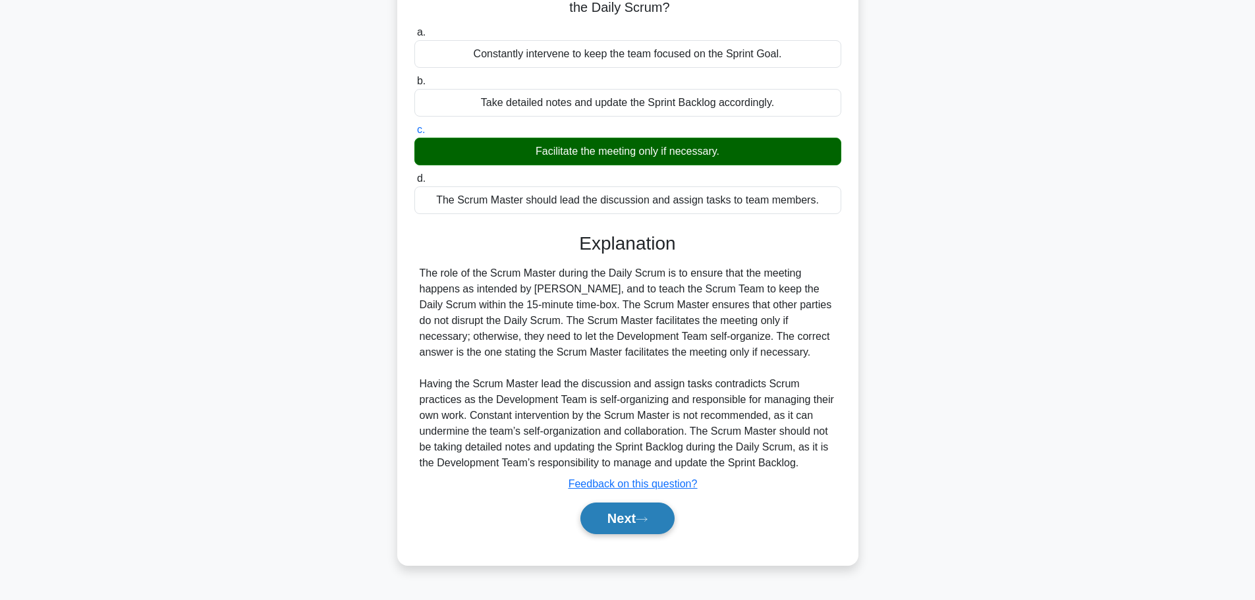
click at [640, 525] on button "Next" at bounding box center [627, 519] width 94 height 32
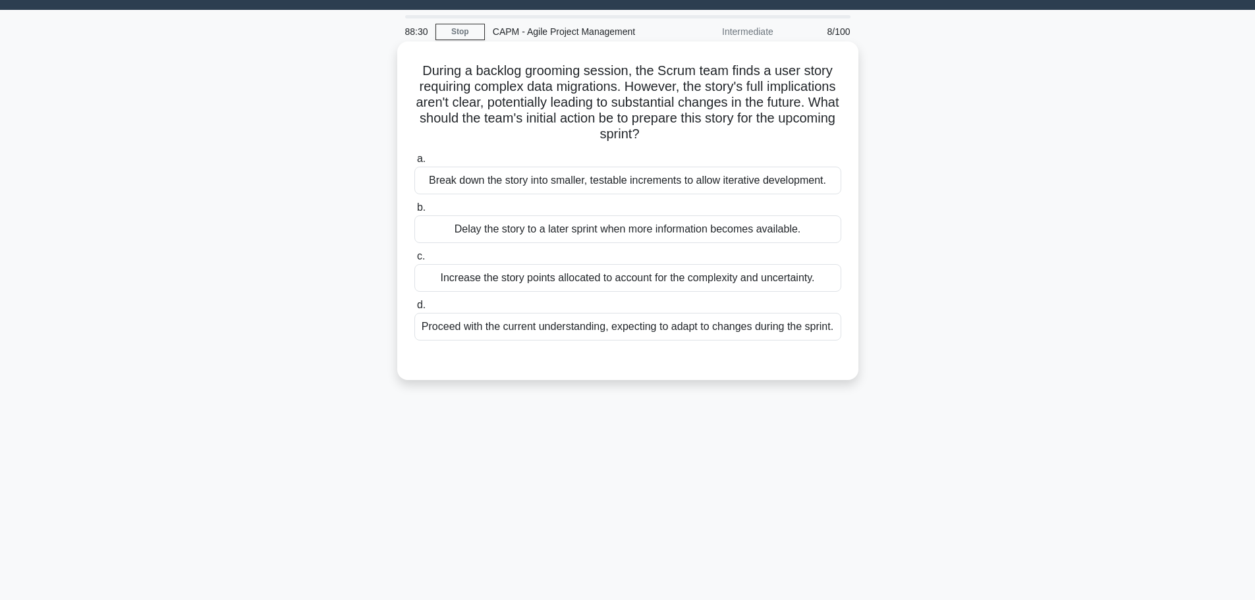
scroll to position [0, 0]
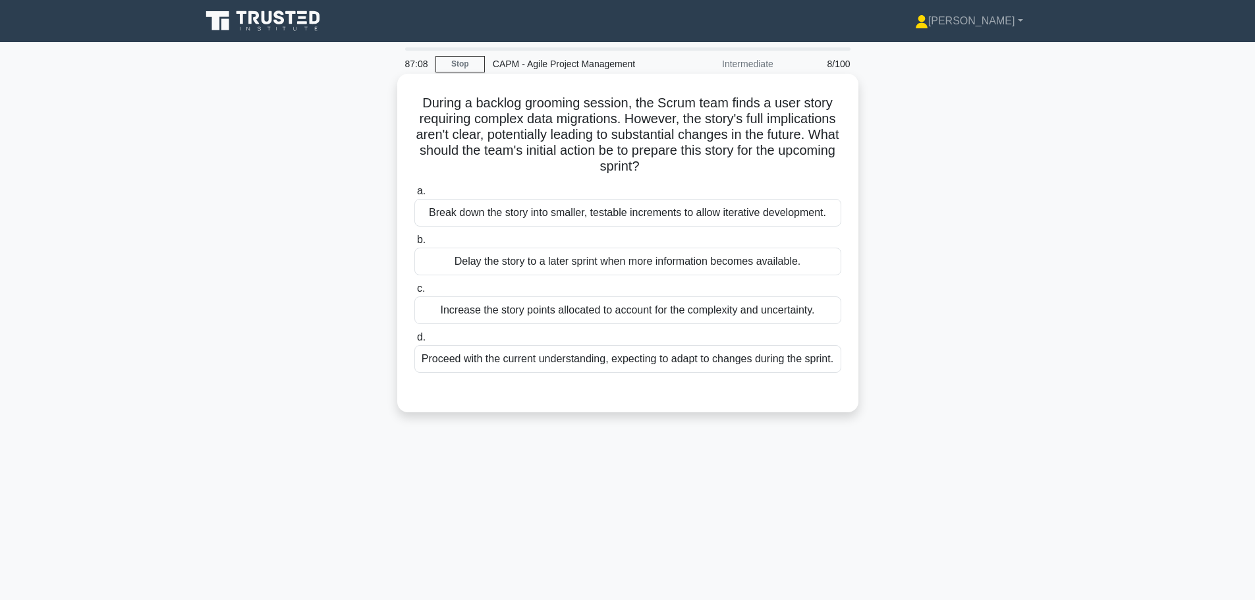
click at [667, 210] on div "Break down the story into smaller, testable increments to allow iterative devel…" at bounding box center [627, 213] width 427 height 28
click at [414, 196] on input "a. Break down the story into smaller, testable increments to allow iterative de…" at bounding box center [414, 191] width 0 height 9
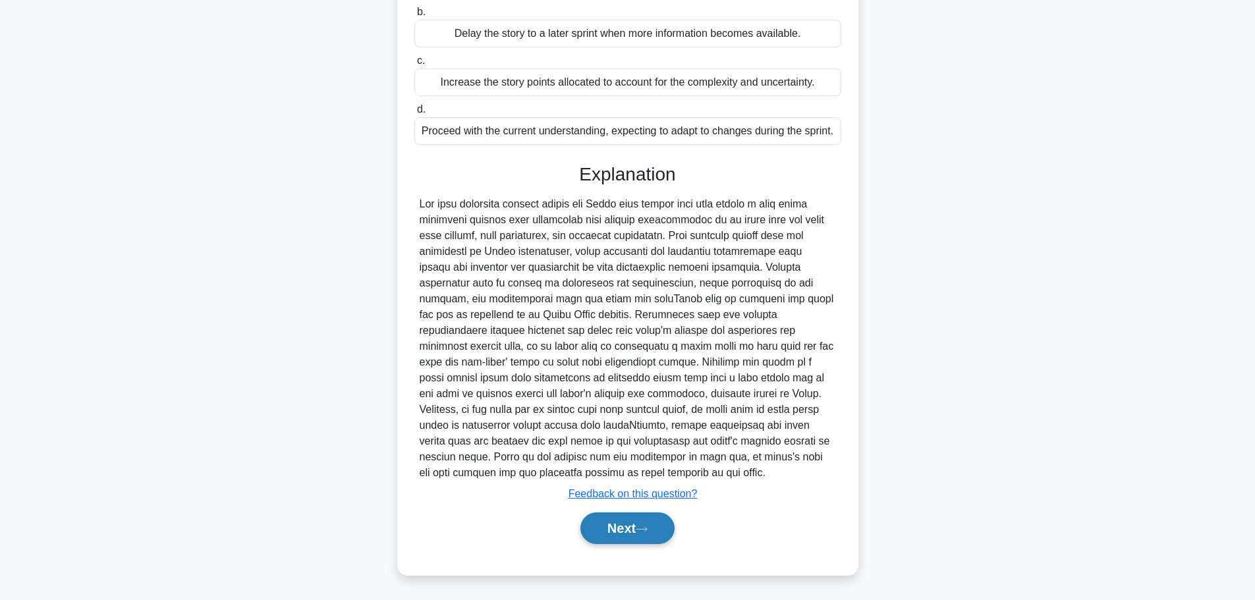
click at [637, 533] on button "Next" at bounding box center [627, 528] width 94 height 32
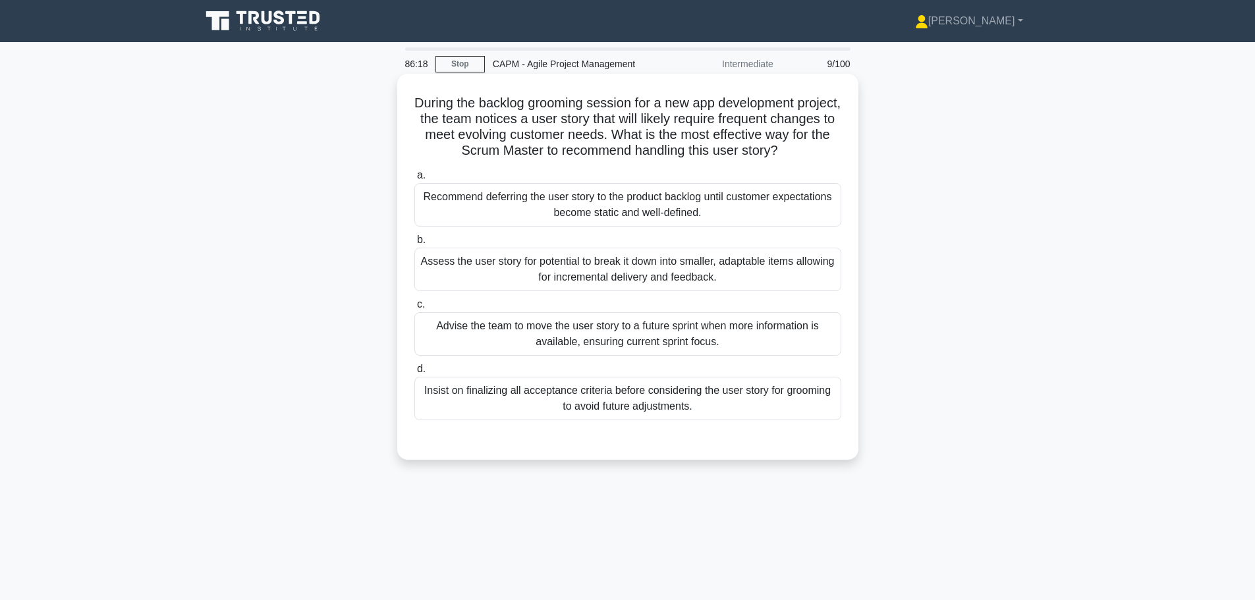
click at [547, 277] on div "Assess the user story for potential to break it down into smaller, adaptable it…" at bounding box center [627, 269] width 427 height 43
click at [414, 244] on input "b. Assess the user story for potential to break it down into smaller, adaptable…" at bounding box center [414, 240] width 0 height 9
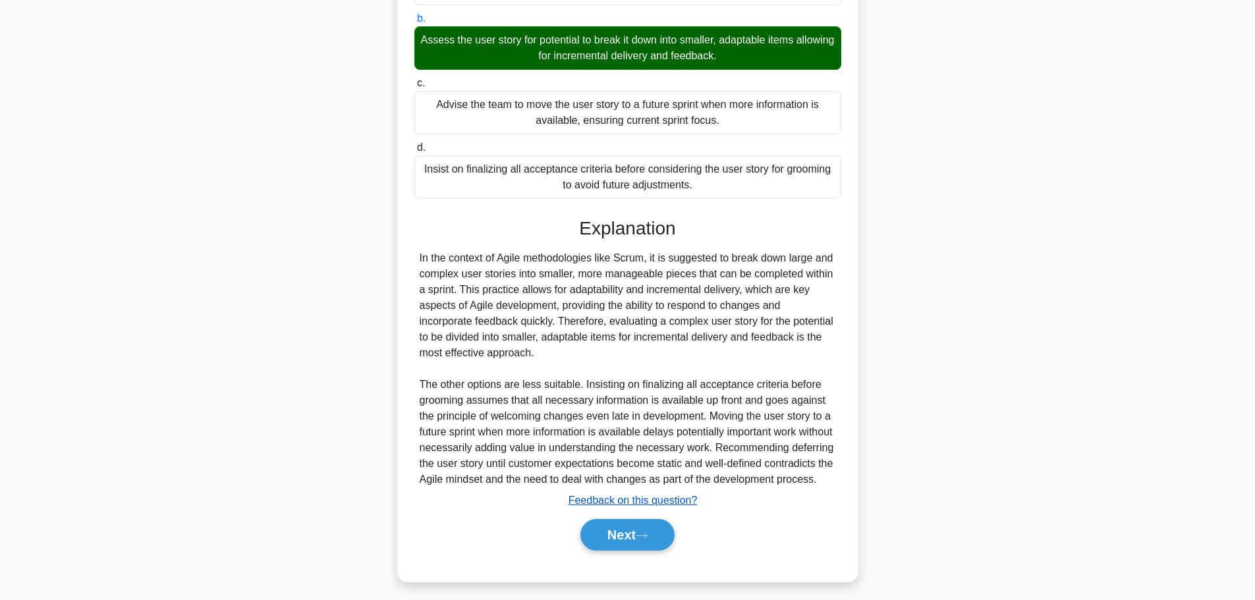
scroll to position [244, 0]
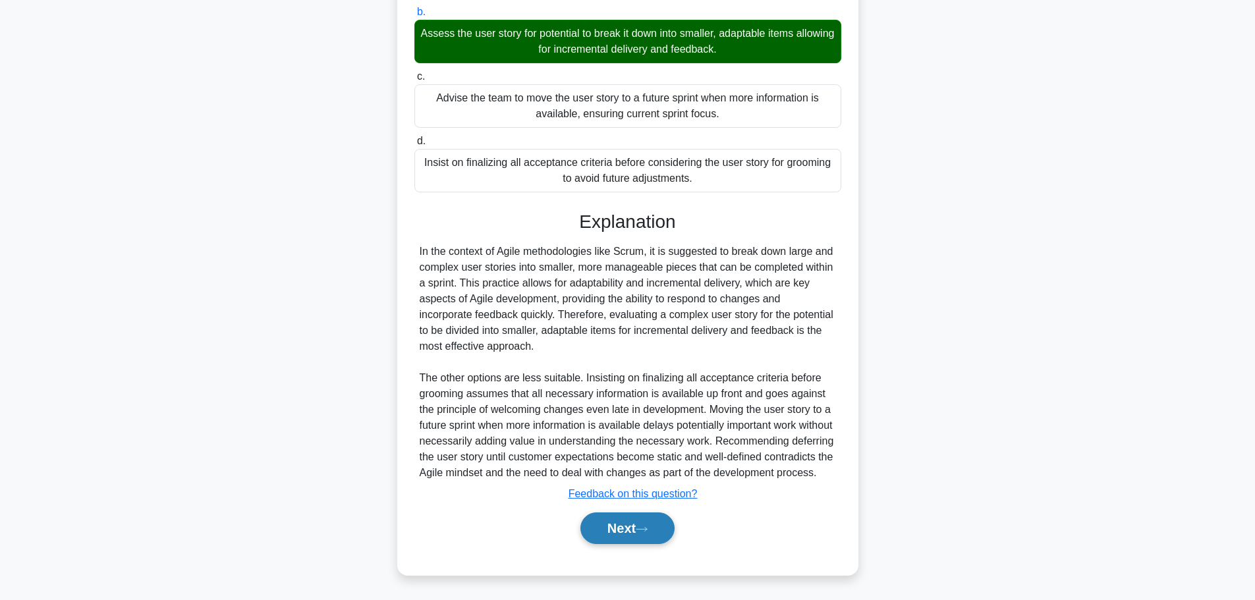
click at [623, 529] on button "Next" at bounding box center [627, 528] width 94 height 32
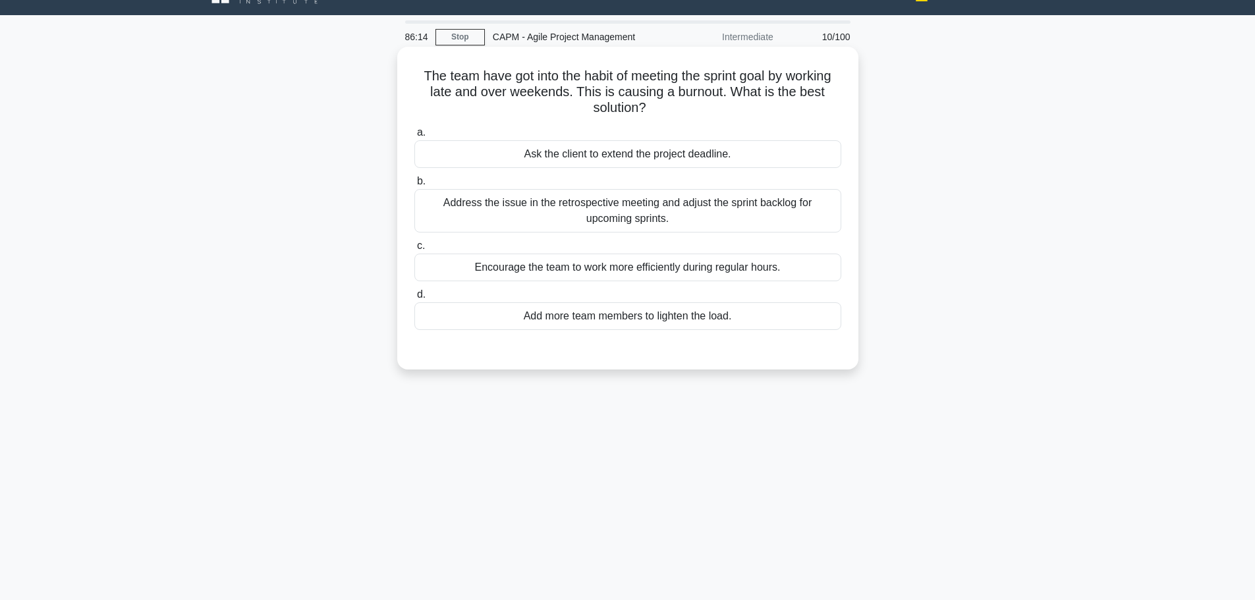
scroll to position [0, 0]
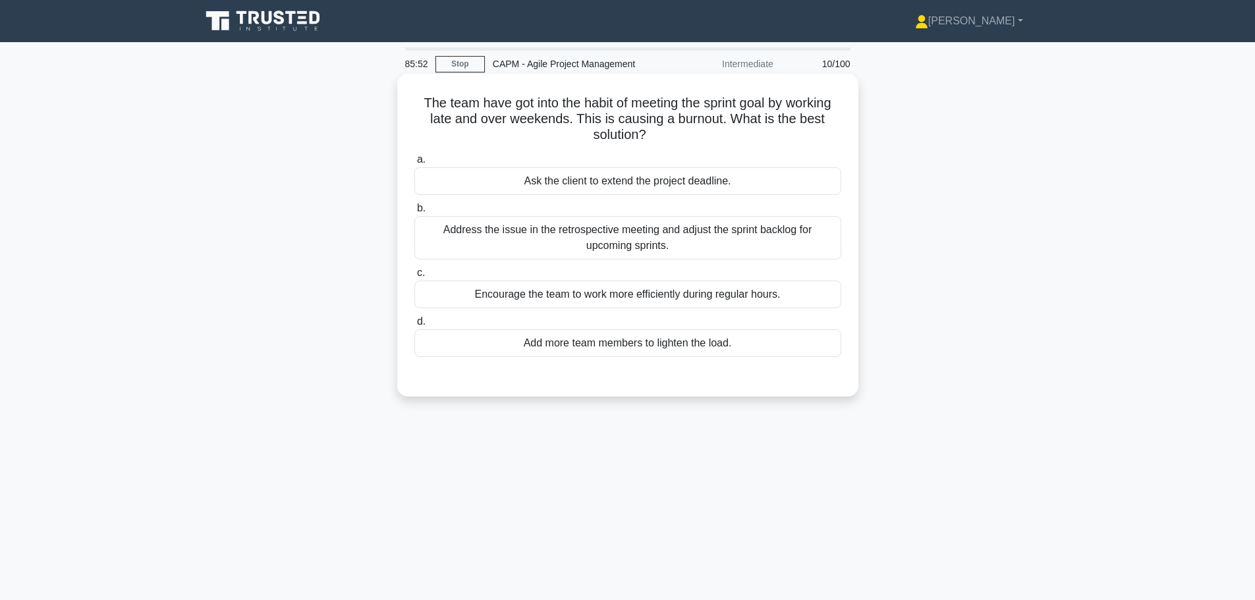
click at [601, 240] on div "Address the issue in the retrospective meeting and adjust the sprint backlog fo…" at bounding box center [627, 237] width 427 height 43
click at [414, 213] on input "b. Address the issue in the retrospective meeting and adjust the sprint backlog…" at bounding box center [414, 208] width 0 height 9
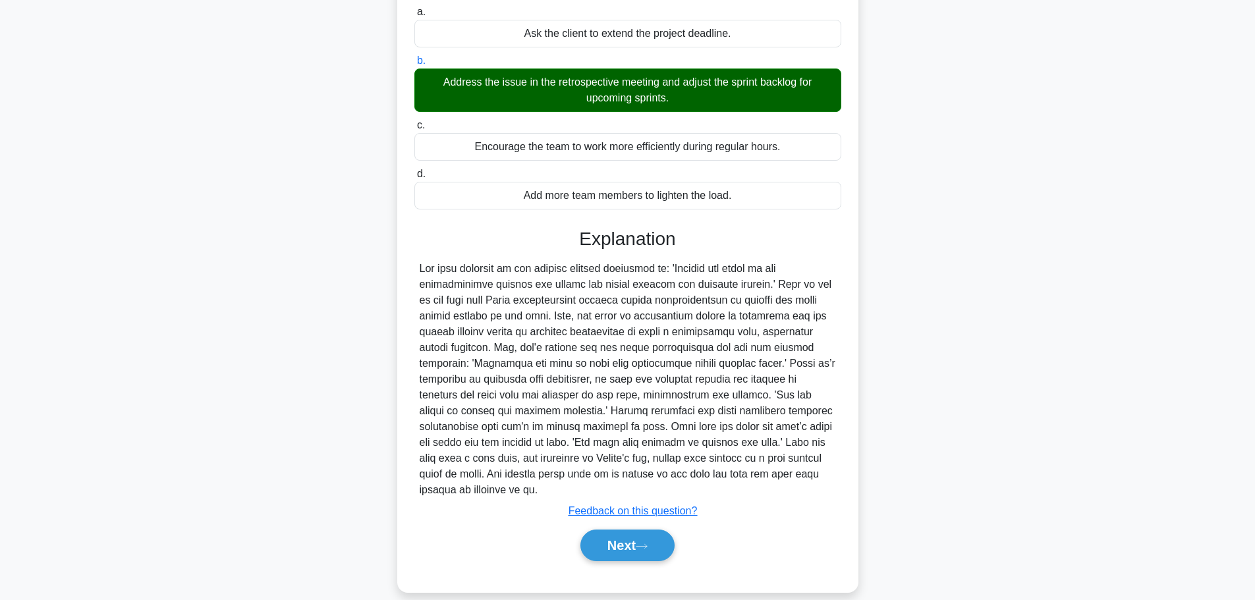
scroll to position [165, 0]
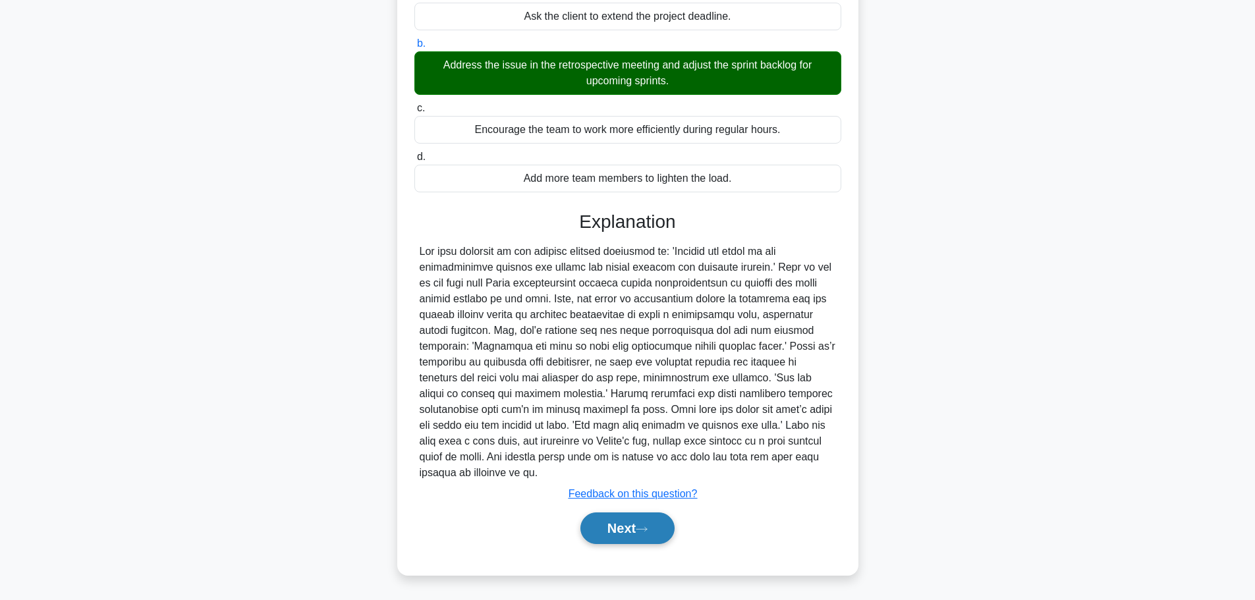
click at [604, 534] on button "Next" at bounding box center [627, 528] width 94 height 32
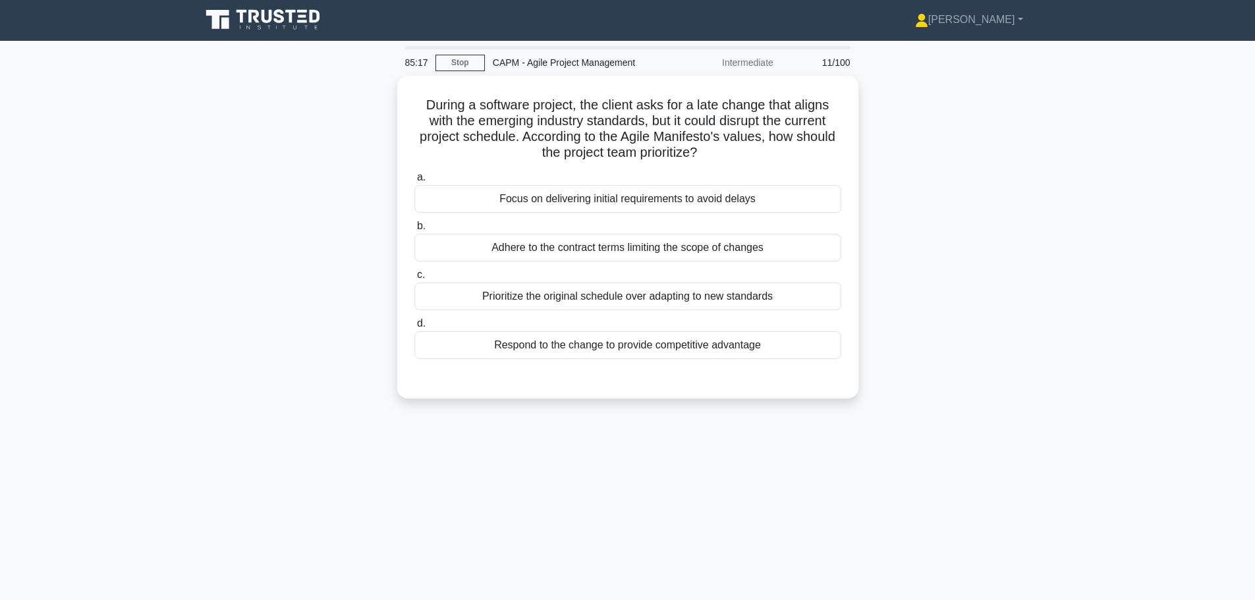
scroll to position [0, 0]
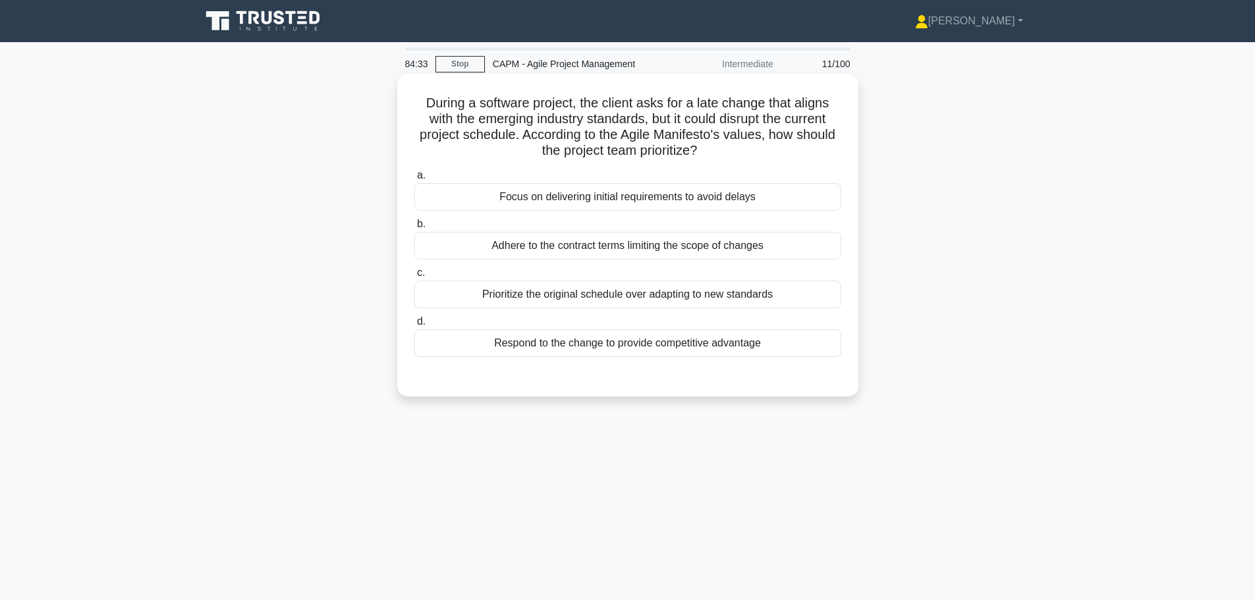
click at [691, 335] on div "Respond to the change to provide competitive advantage" at bounding box center [627, 343] width 427 height 28
click at [414, 326] on input "d. Respond to the change to provide competitive advantage" at bounding box center [414, 322] width 0 height 9
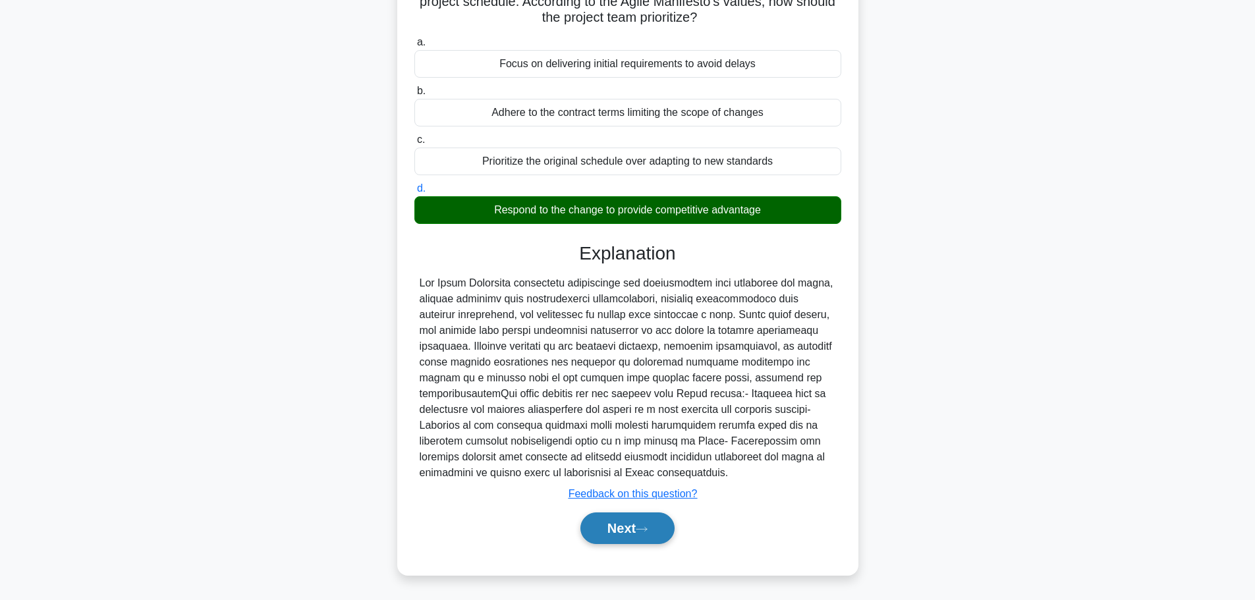
scroll to position [134, 0]
click at [621, 534] on button "Next" at bounding box center [627, 528] width 94 height 32
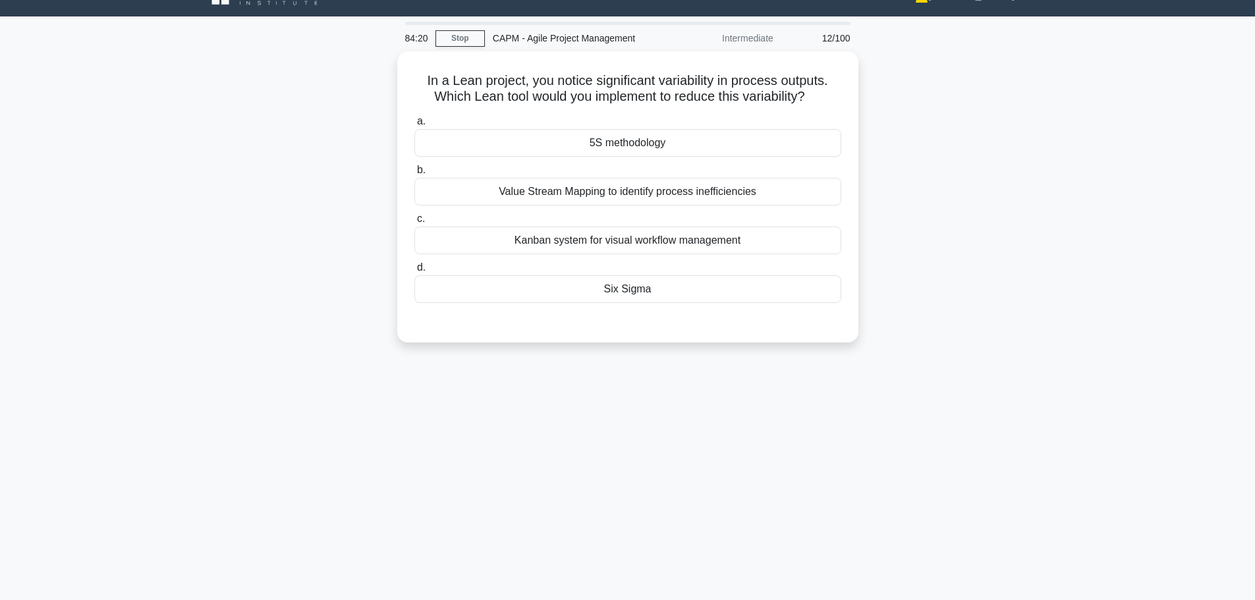
scroll to position [0, 0]
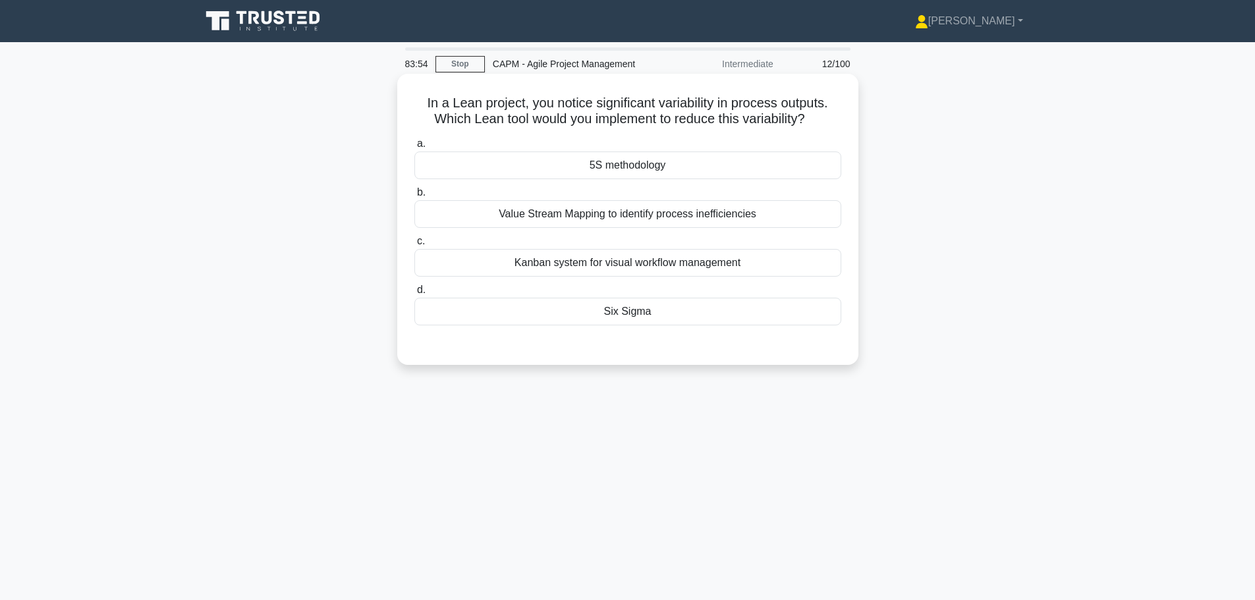
click at [595, 211] on div "Value Stream Mapping to identify process inefficiencies" at bounding box center [627, 214] width 427 height 28
click at [414, 197] on input "b. Value Stream Mapping to identify process inefficiencies" at bounding box center [414, 192] width 0 height 9
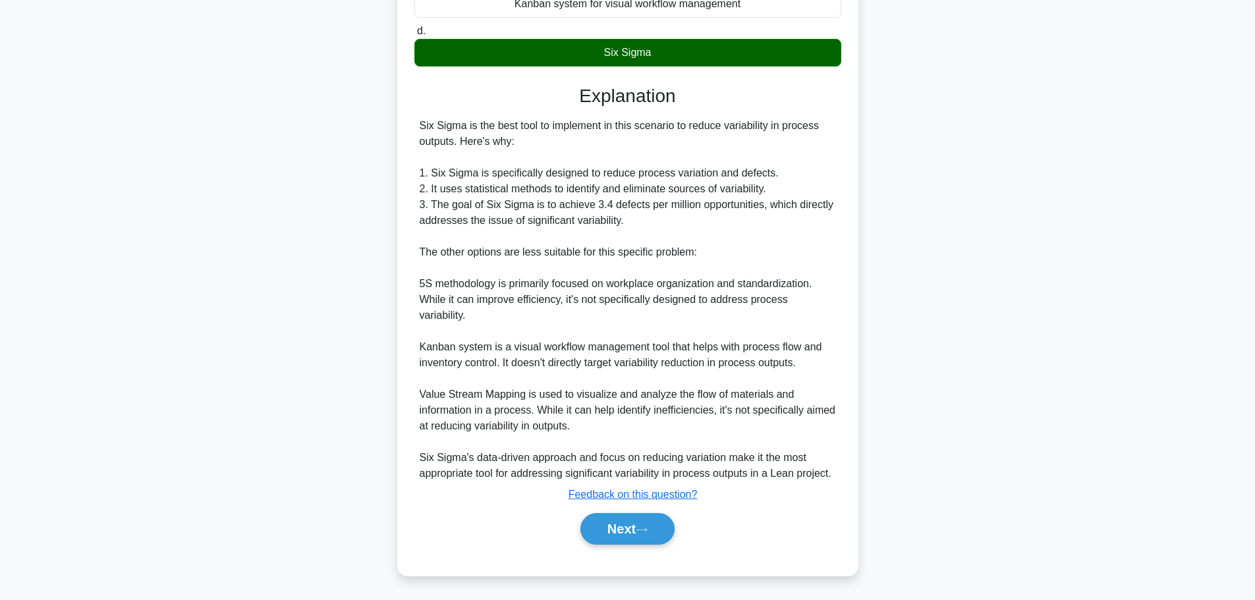
scroll to position [262, 0]
click at [639, 528] on button "Next" at bounding box center [627, 528] width 94 height 32
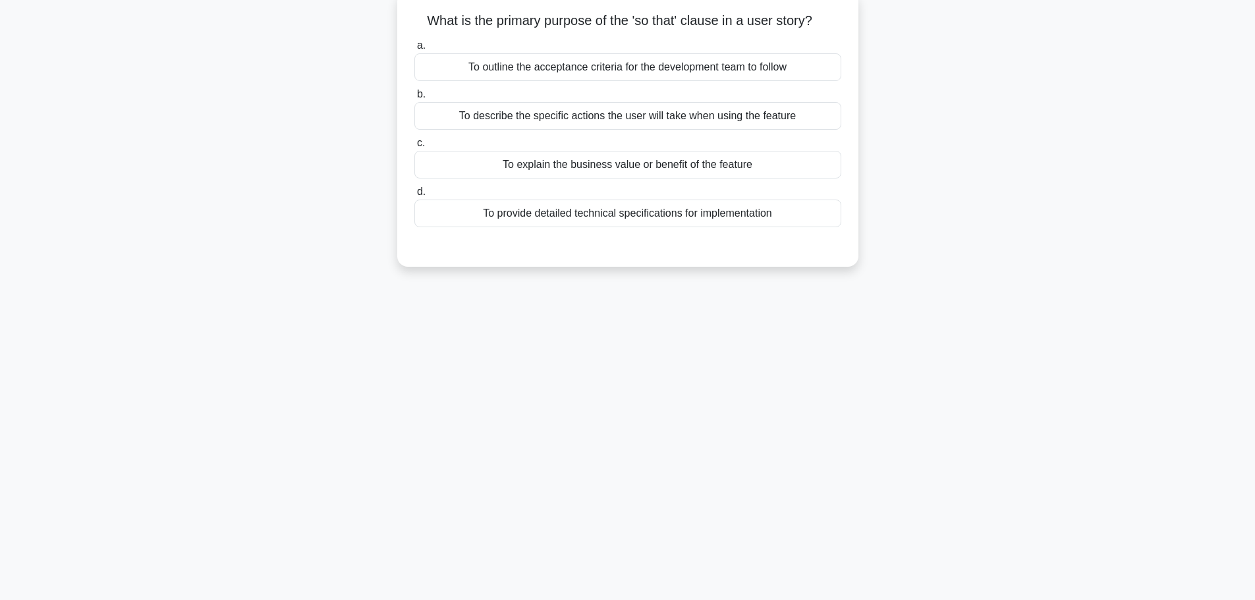
scroll to position [0, 0]
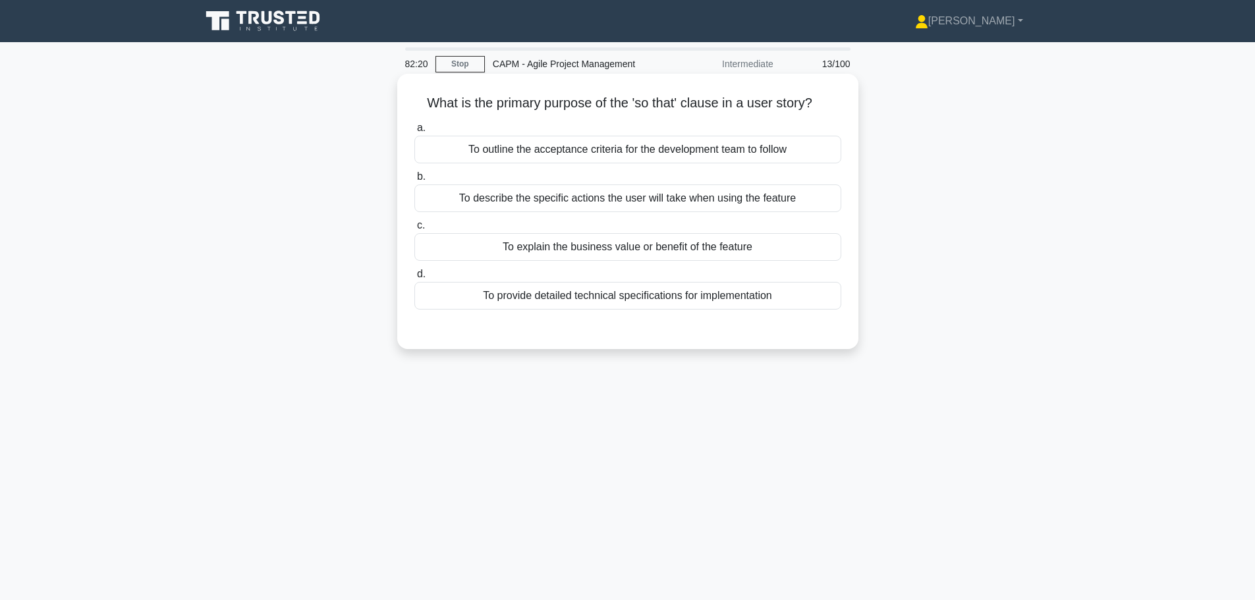
click at [669, 207] on div "To describe the specific actions the user will take when using the feature" at bounding box center [627, 198] width 427 height 28
click at [414, 181] on input "b. To describe the specific actions the user will take when using the feature" at bounding box center [414, 177] width 0 height 9
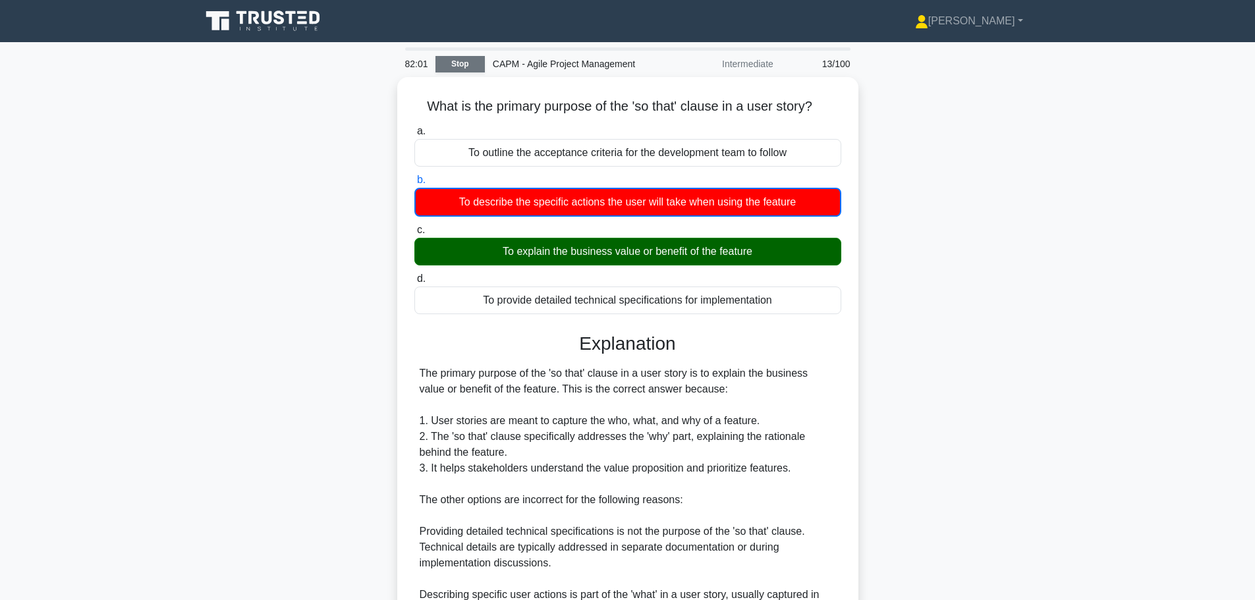
click at [470, 67] on link "Stop" at bounding box center [459, 64] width 49 height 16
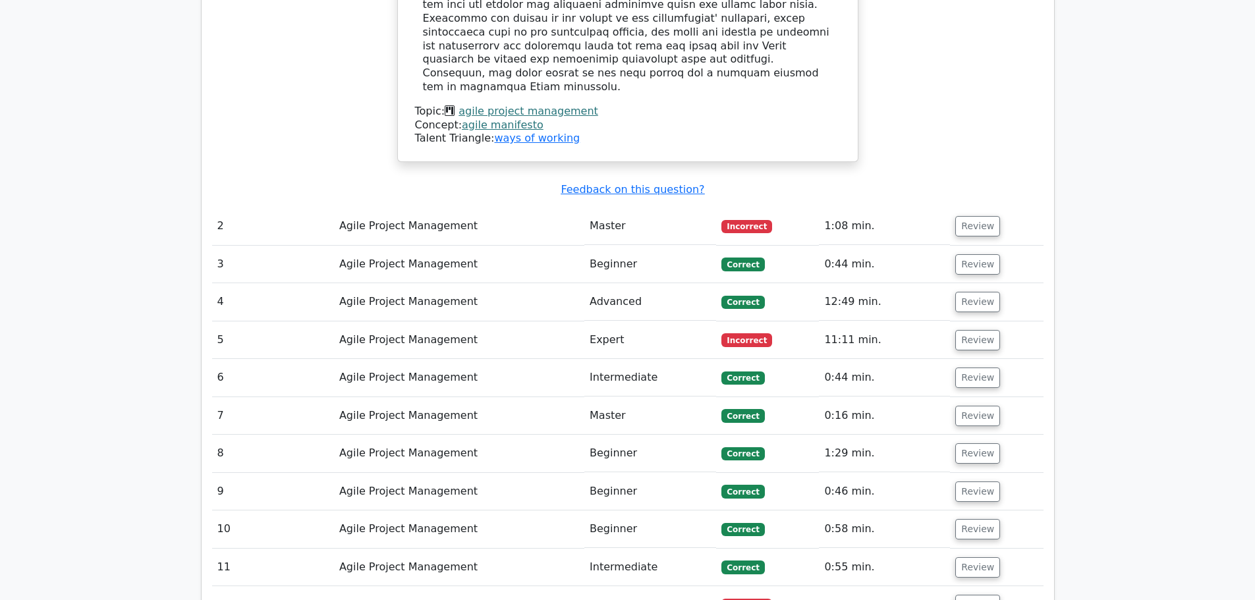
scroll to position [1513, 0]
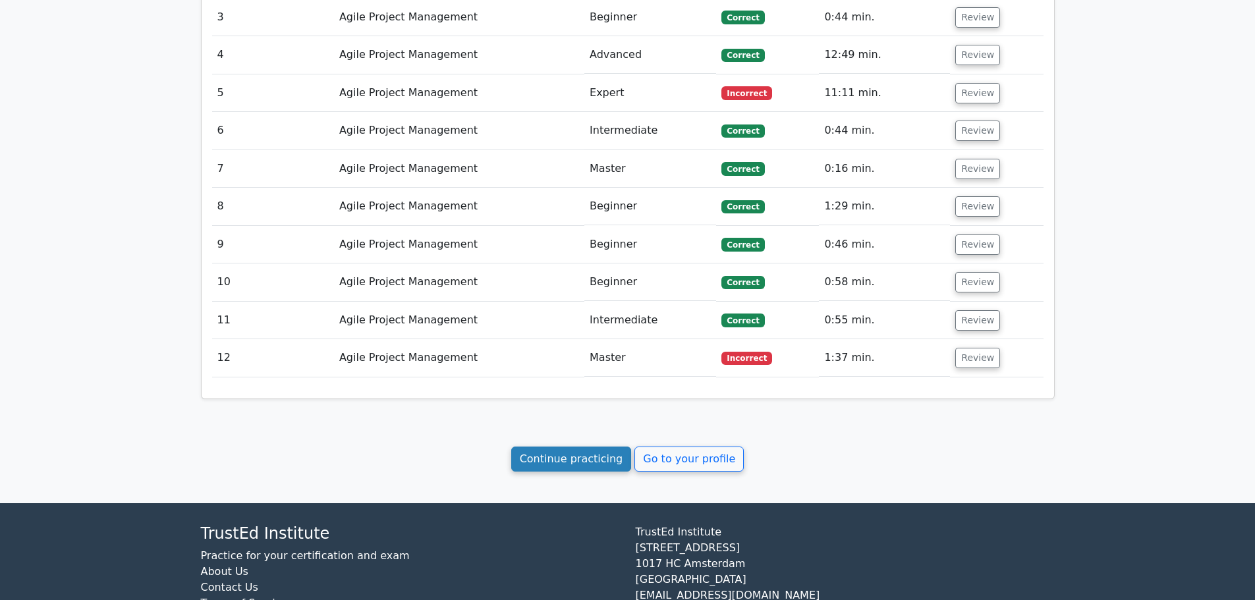
click at [587, 447] on link "Continue practicing" at bounding box center [571, 459] width 121 height 25
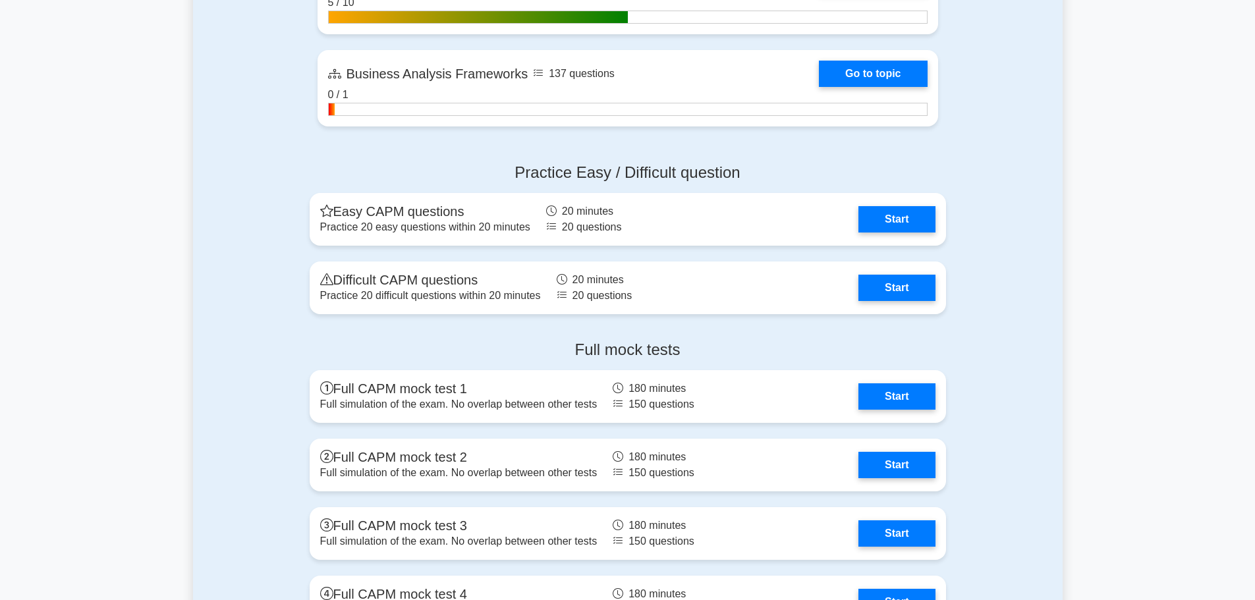
scroll to position [3294, 0]
